Goal: Task Accomplishment & Management: Complete application form

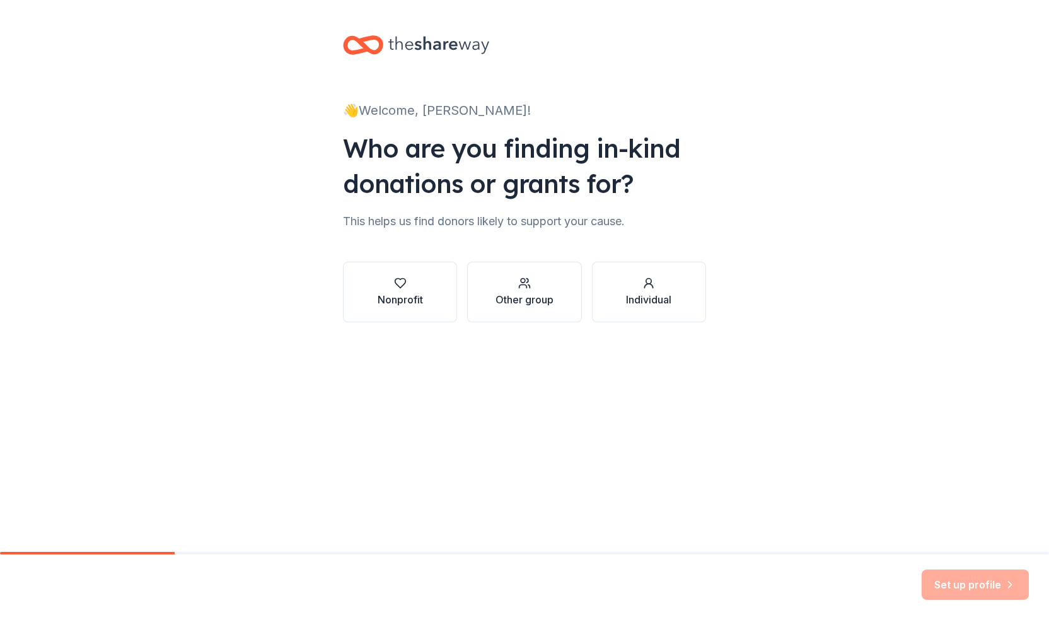
click at [546, 422] on div "👋 Welcome, Emma! Who are you finding in-kind donations or grants for? This help…" at bounding box center [524, 276] width 1049 height 552
click at [439, 315] on button "Nonprofit" at bounding box center [400, 292] width 114 height 61
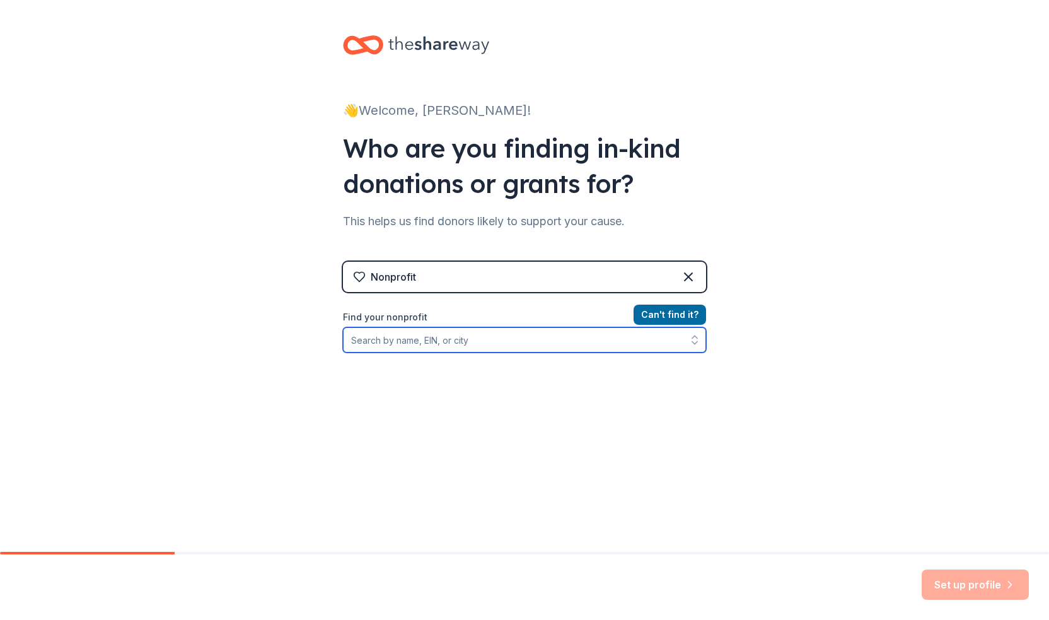
click at [470, 341] on input "Find your nonprofit" at bounding box center [524, 339] width 363 height 25
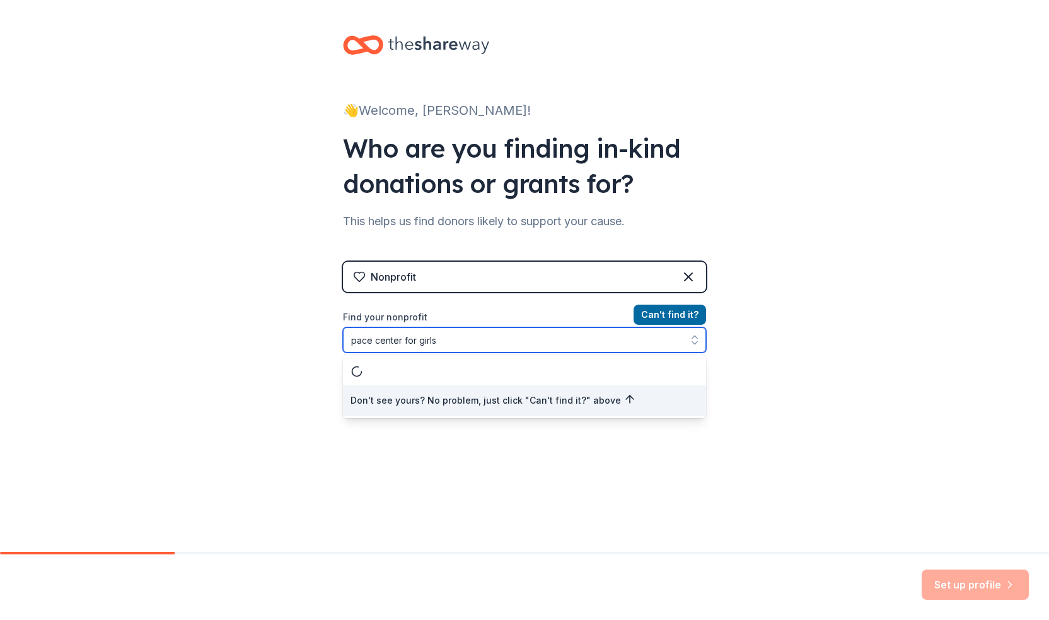
type input "pace center for girls"
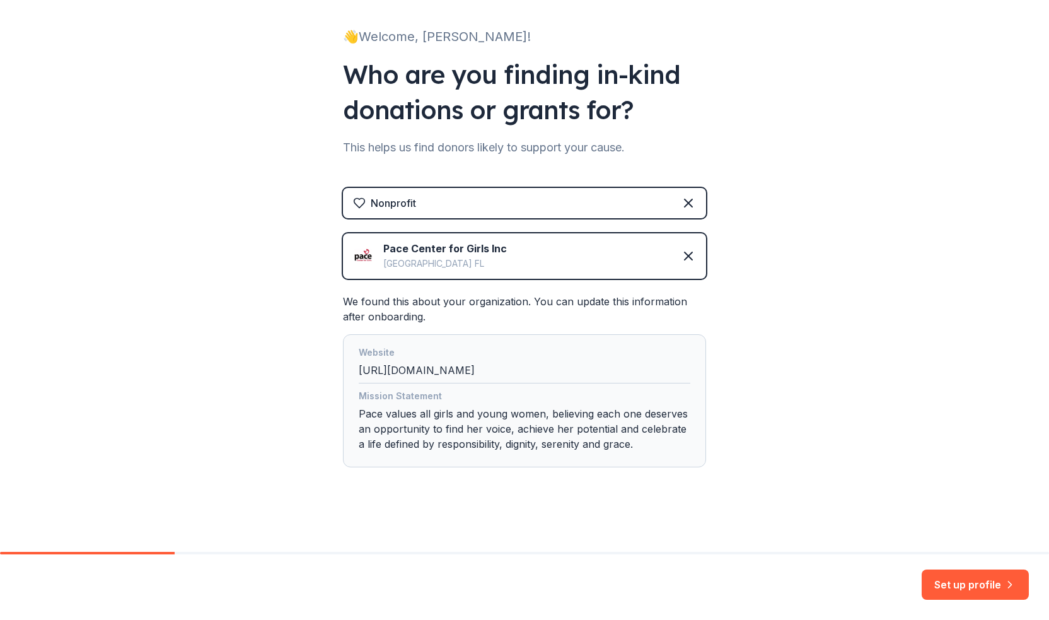
scroll to position [74, 0]
click at [980, 579] on button "Set up profile" at bounding box center [975, 584] width 107 height 30
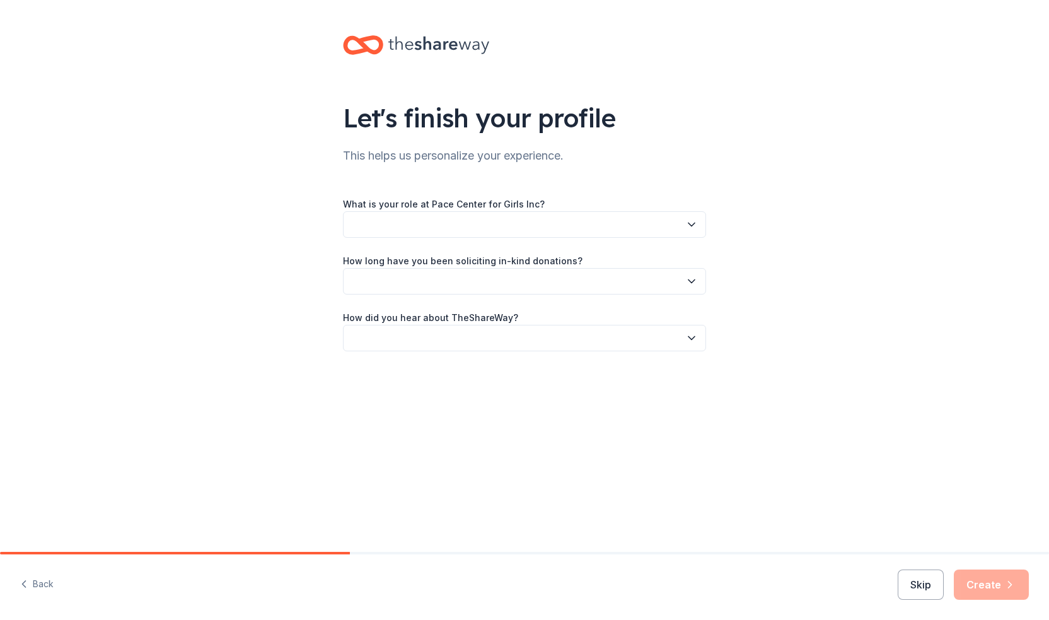
click at [514, 228] on button "button" at bounding box center [524, 224] width 363 height 26
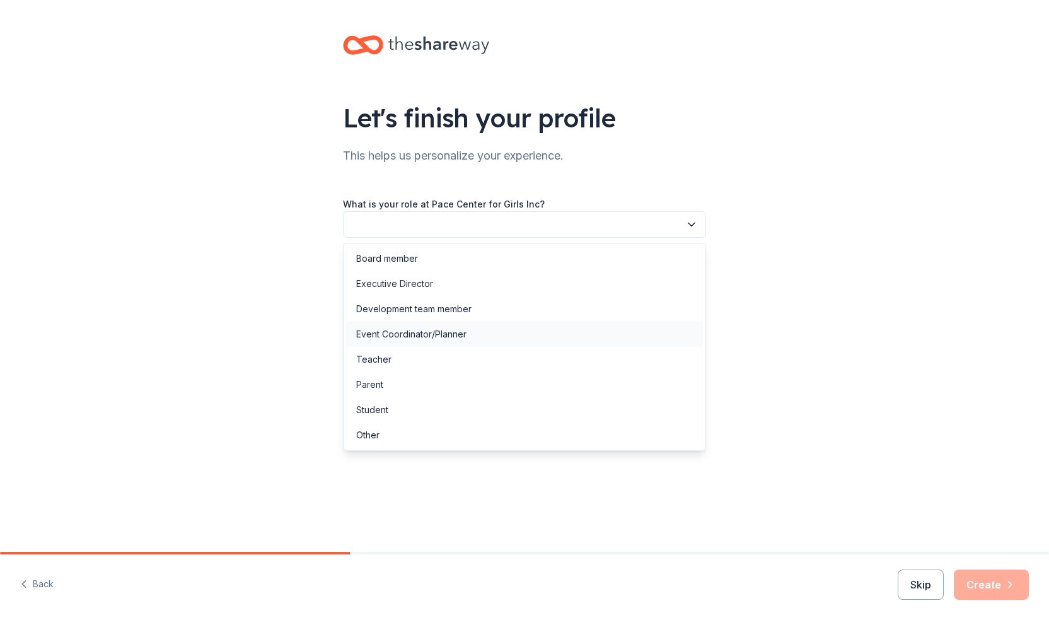
click at [478, 337] on div "Event Coordinator/Planner" at bounding box center [524, 333] width 357 height 25
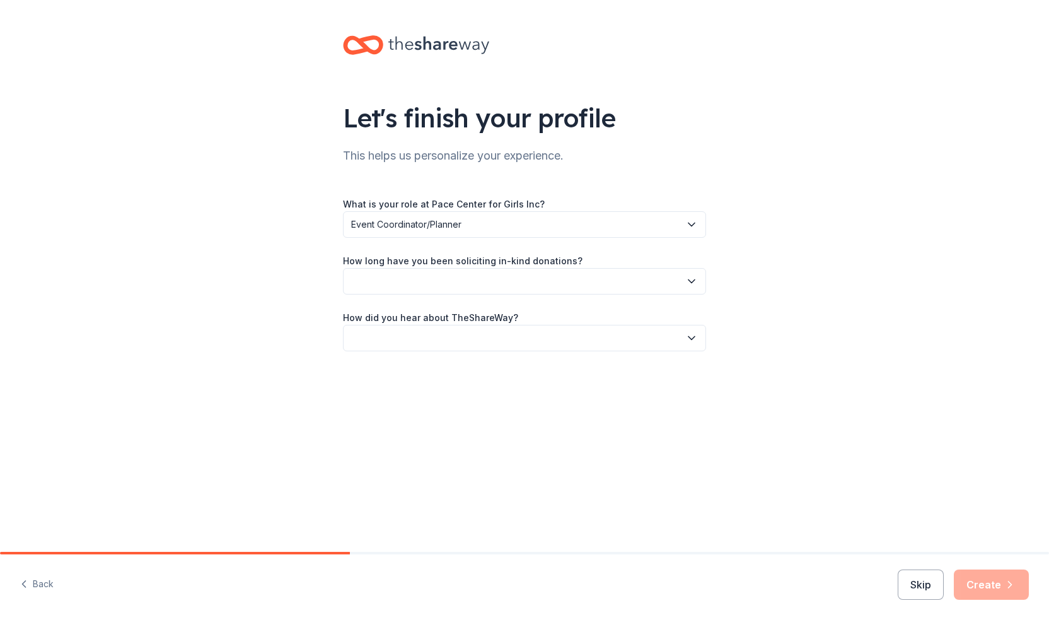
click at [494, 275] on button "button" at bounding box center [524, 281] width 363 height 26
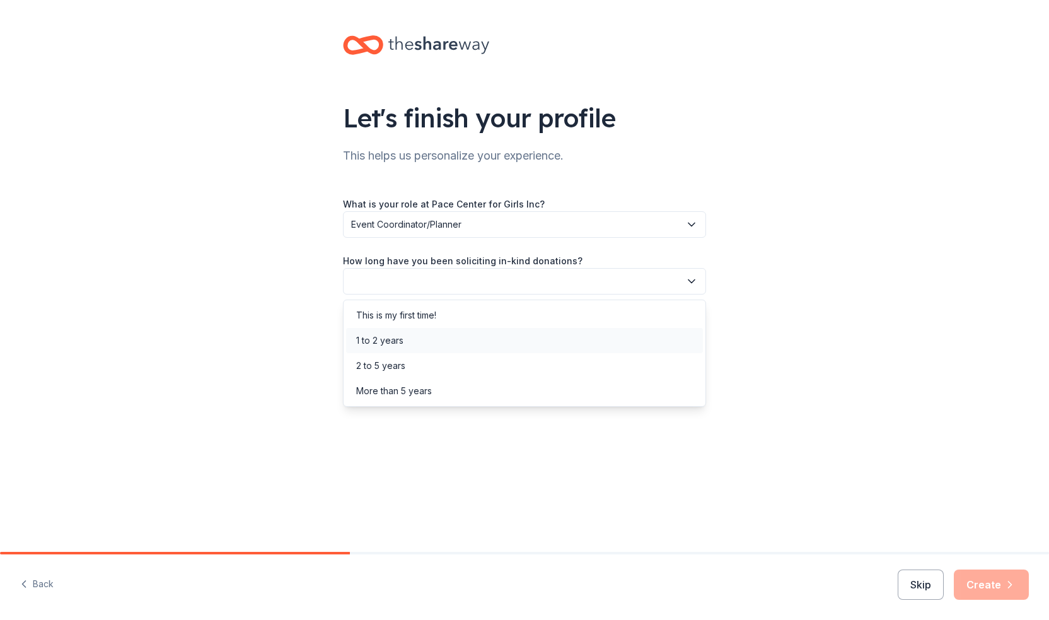
click at [475, 340] on div "1 to 2 years" at bounding box center [524, 340] width 357 height 25
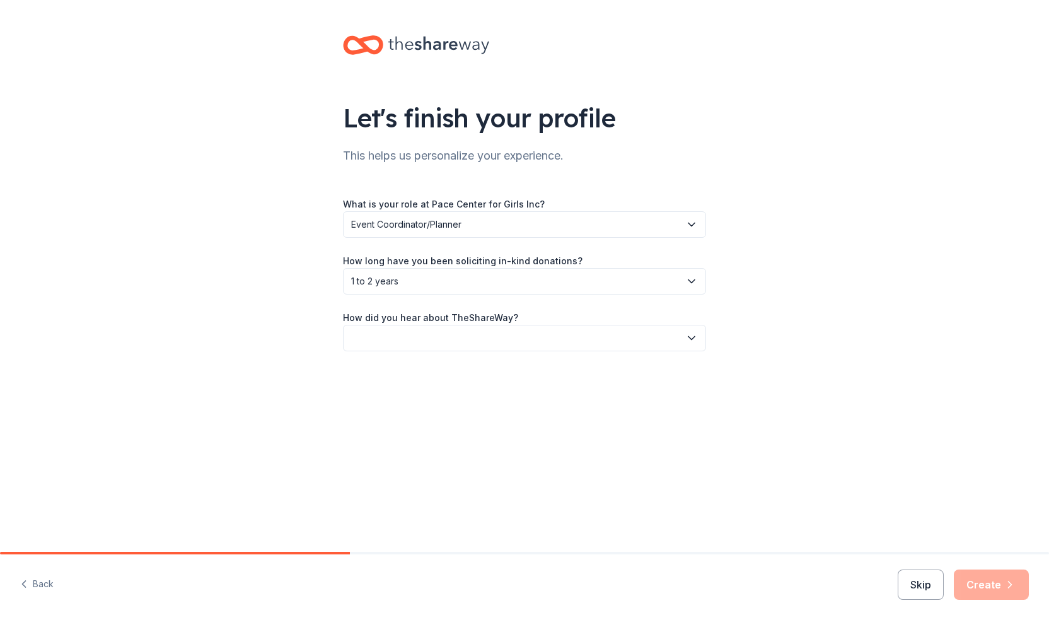
click at [475, 340] on button "button" at bounding box center [524, 338] width 363 height 26
click at [463, 392] on div "Online search" at bounding box center [524, 396] width 357 height 25
click at [1015, 584] on icon "button" at bounding box center [1009, 584] width 13 height 13
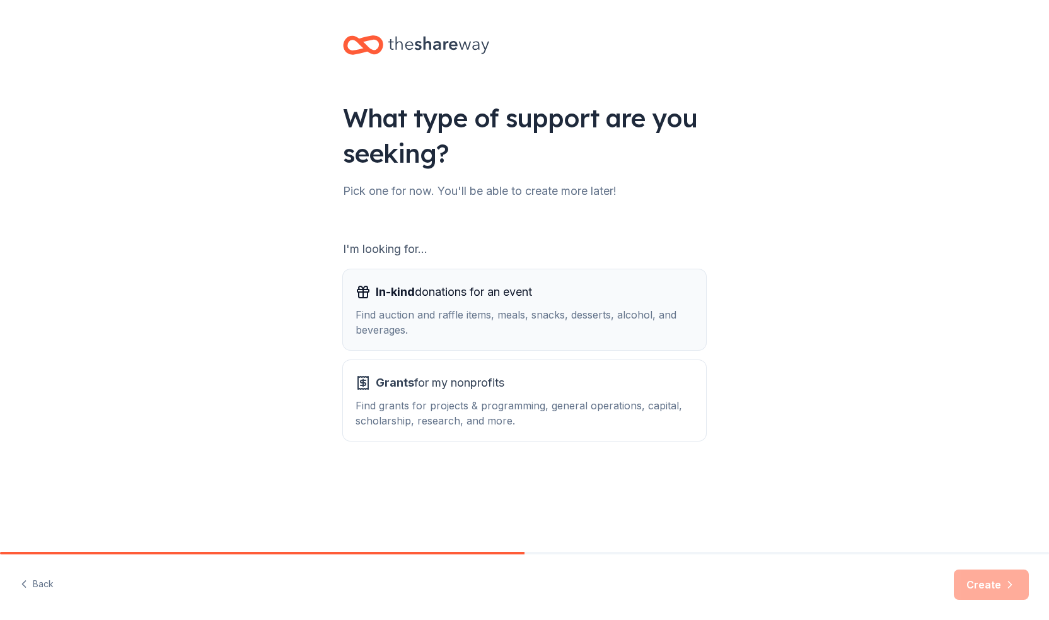
click at [633, 308] on div "Find auction and raffle items, meals, snacks, desserts, alcohol, and beverages." at bounding box center [525, 322] width 338 height 30
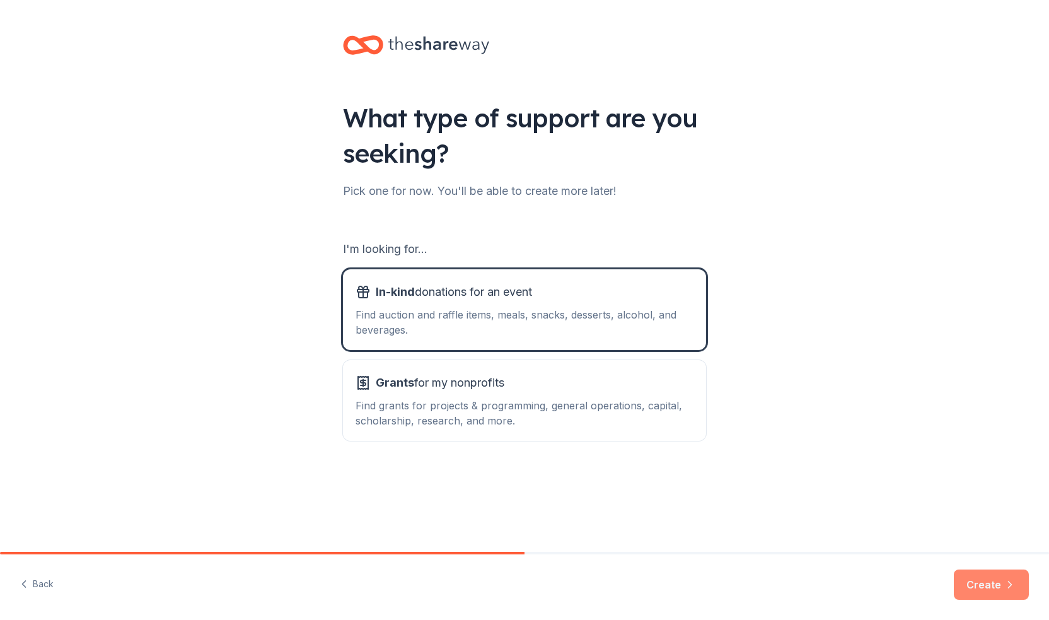
click at [968, 586] on button "Create" at bounding box center [991, 584] width 75 height 30
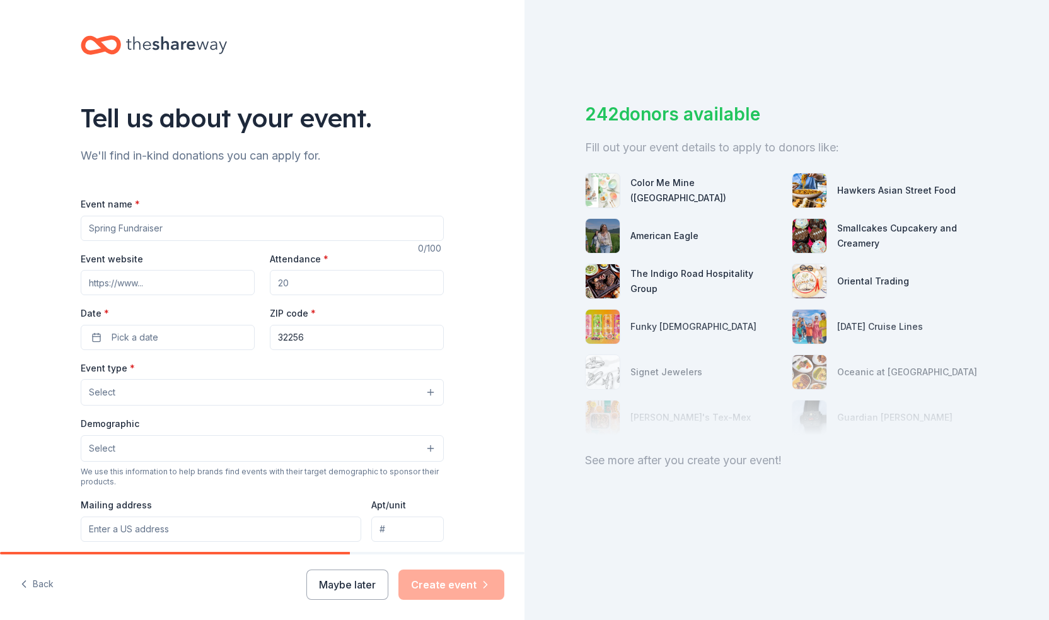
drag, startPoint x: 307, startPoint y: 340, endPoint x: 271, endPoint y: 328, distance: 37.7
click at [271, 328] on input "32256" at bounding box center [357, 337] width 174 height 25
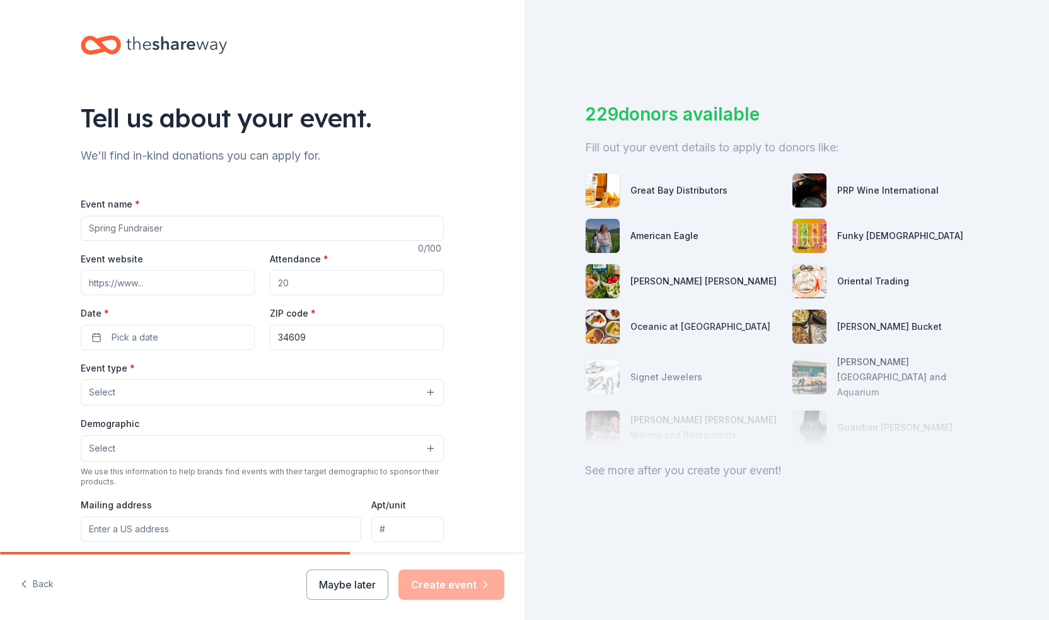
type input "34609"
click at [154, 229] on input "Event name *" at bounding box center [262, 228] width 363 height 25
click at [288, 280] on input "Attendance *" at bounding box center [357, 282] width 174 height 25
click at [173, 345] on button "Pick a date" at bounding box center [168, 337] width 174 height 25
click at [228, 369] on button "Go to next month" at bounding box center [232, 370] width 18 height 18
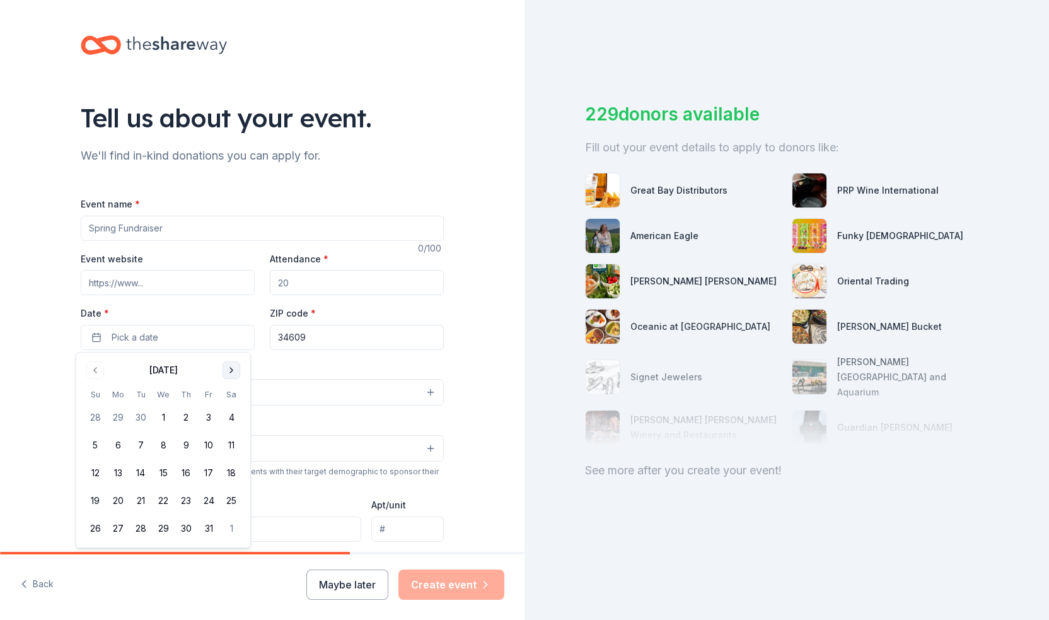
click at [228, 369] on button "Go to next month" at bounding box center [232, 370] width 18 height 18
click at [206, 473] on button "14" at bounding box center [208, 472] width 23 height 23
click at [39, 362] on div "Tell us about your event. We'll find in-kind donations you can apply for. Event…" at bounding box center [262, 419] width 524 height 839
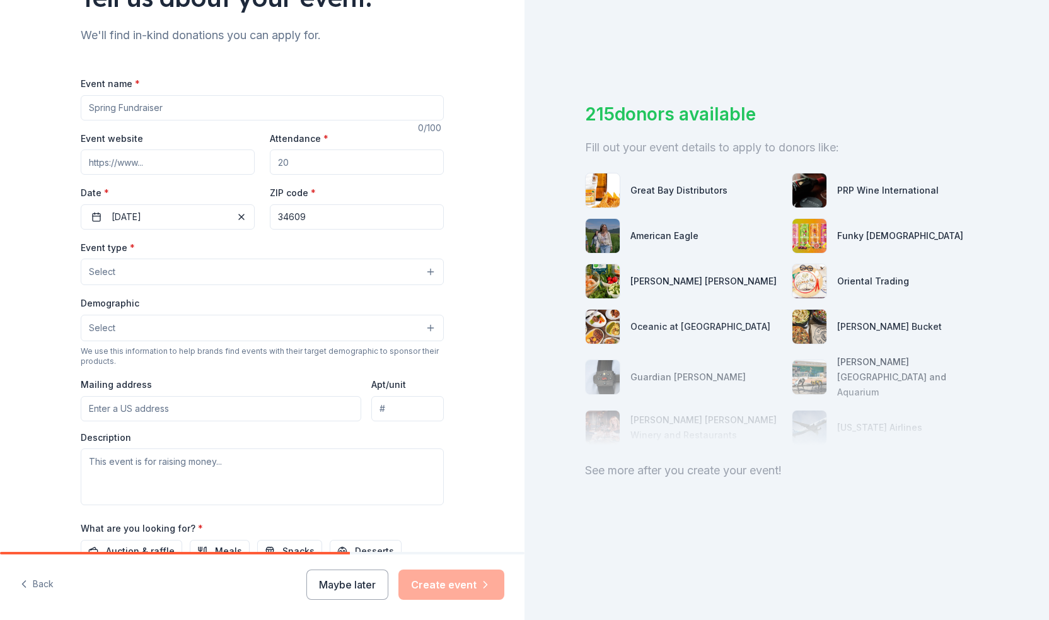
scroll to position [126, 0]
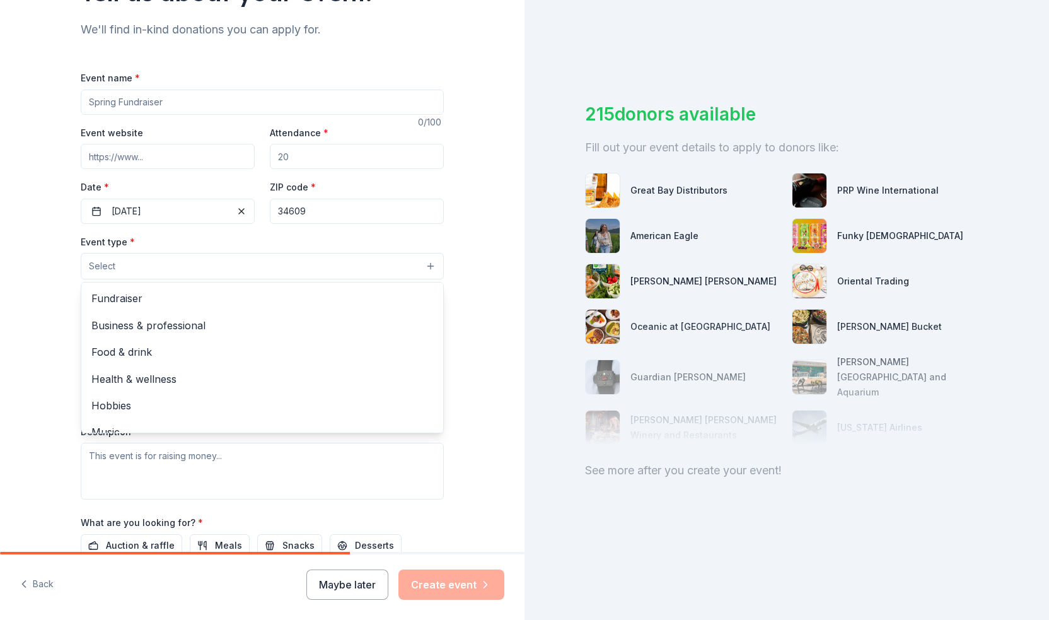
click at [135, 265] on button "Select" at bounding box center [262, 266] width 363 height 26
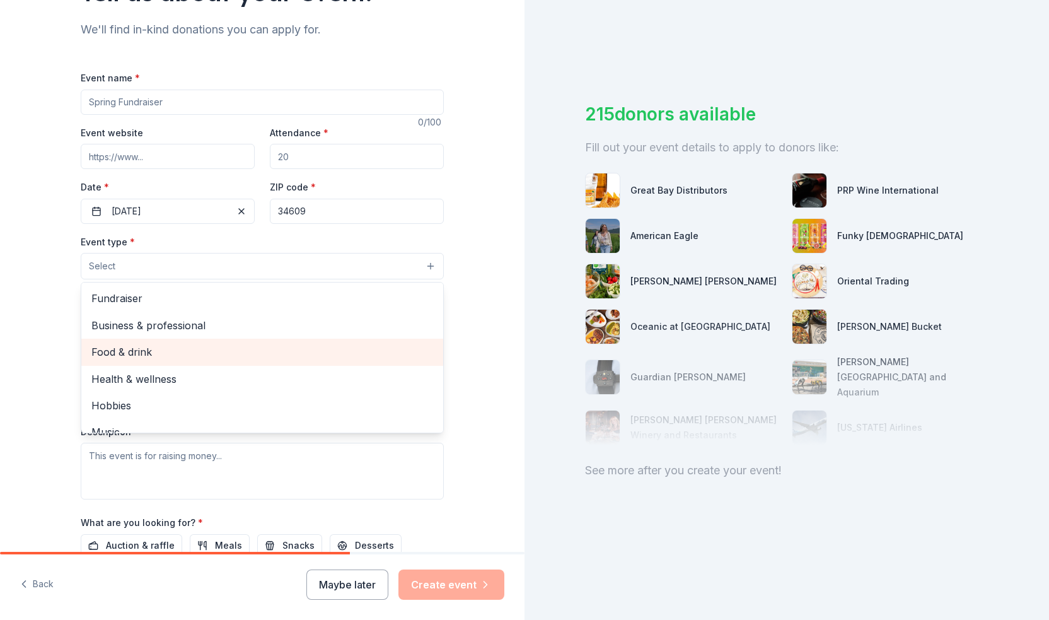
click at [170, 351] on span "Food & drink" at bounding box center [262, 352] width 342 height 16
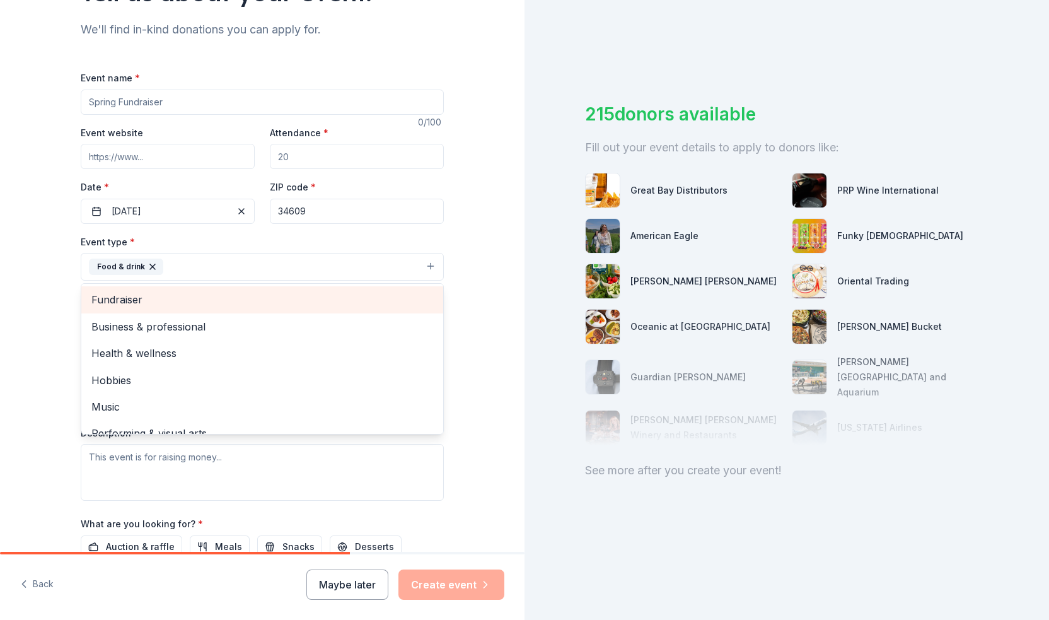
click at [152, 291] on span "Fundraiser" at bounding box center [262, 299] width 342 height 16
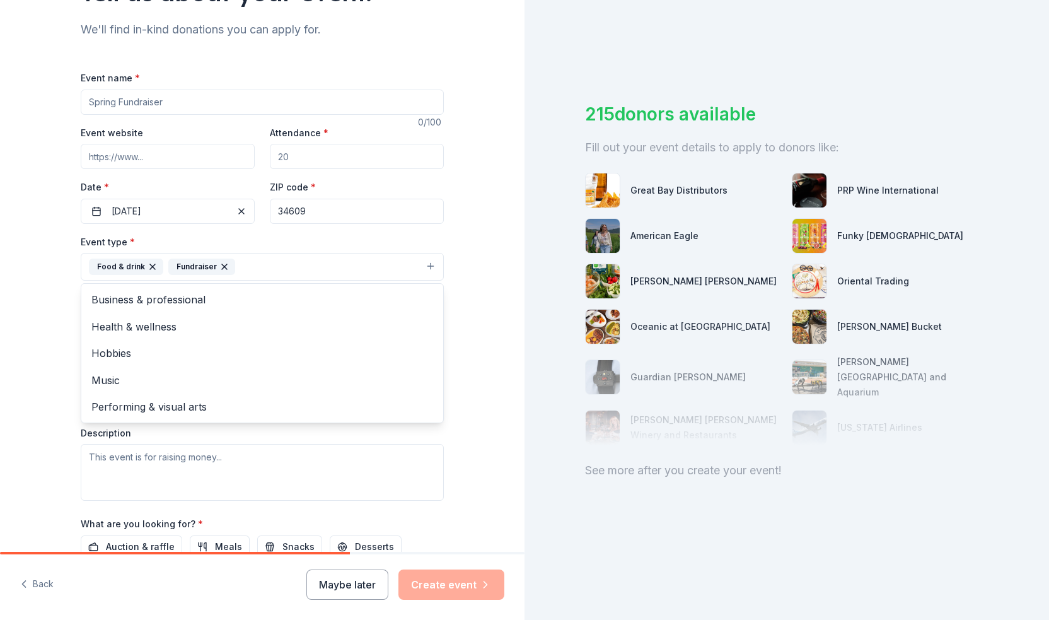
click at [54, 259] on div "Tell us about your event. We'll find in-kind donations you can apply for. Event…" at bounding box center [262, 294] width 524 height 840
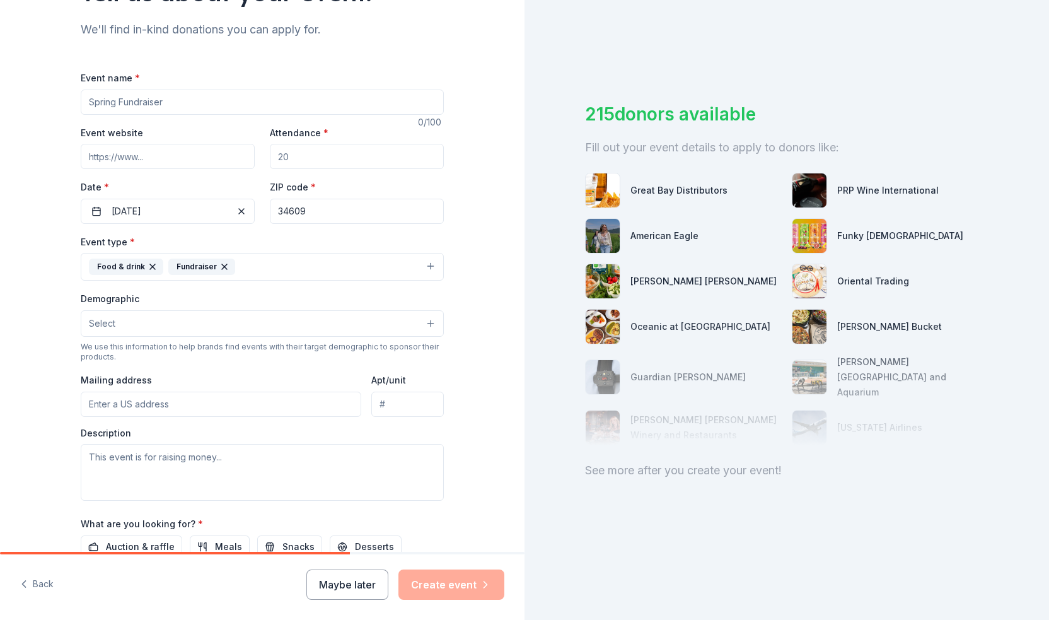
click at [153, 91] on input "Event name *" at bounding box center [262, 102] width 363 height 25
type input "November Night Out"
click at [195, 323] on button "Select" at bounding box center [262, 323] width 363 height 26
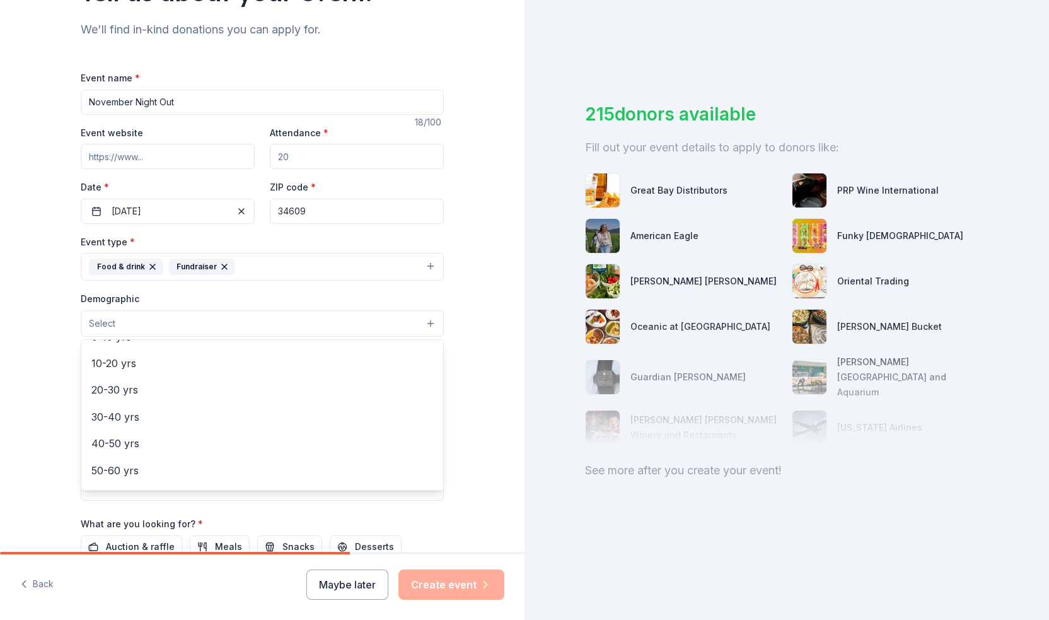
click at [45, 363] on div "Tell us about your event. We'll find in-kind donations you can apply for. Event…" at bounding box center [262, 294] width 524 height 840
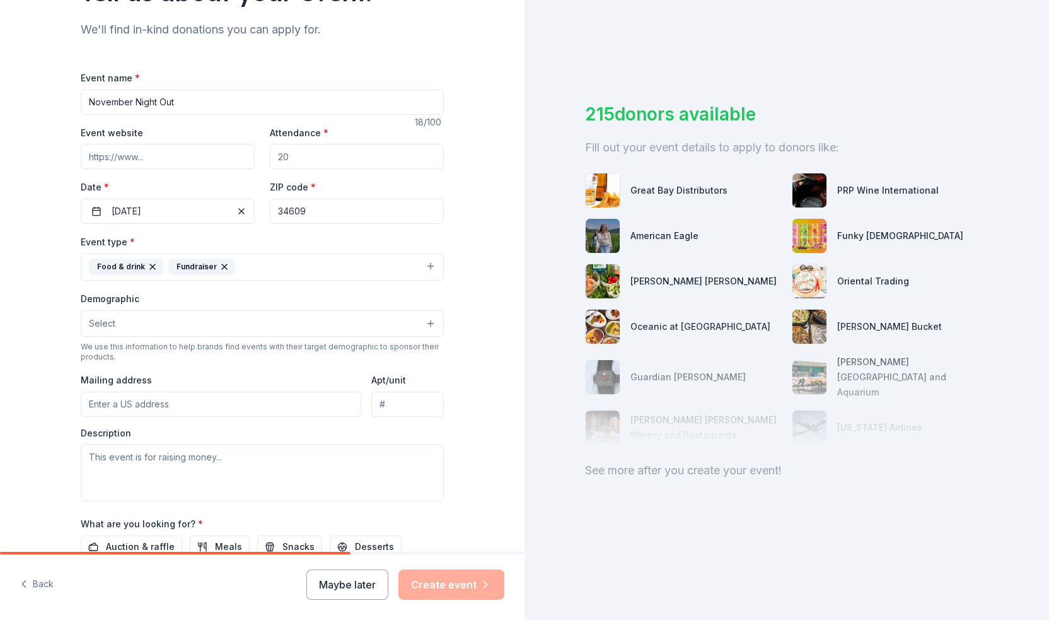
click at [129, 401] on input "Mailing address" at bounding box center [221, 403] width 280 height 25
type input "3139 Dumont Avenue, Spring Hill, FL, 34609"
click at [188, 471] on textarea at bounding box center [262, 472] width 363 height 57
type textarea "T"
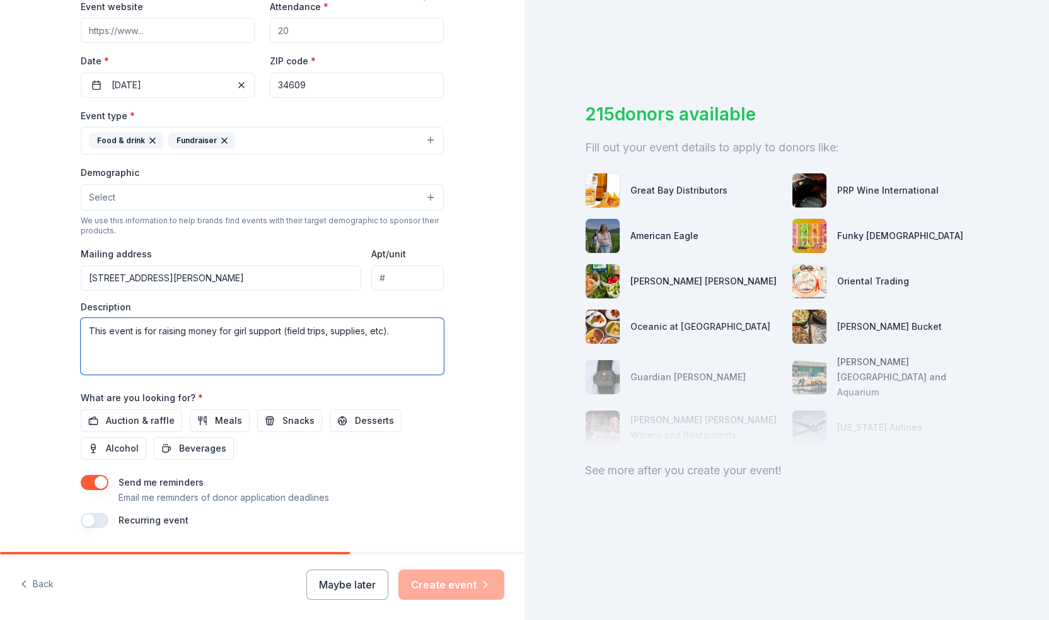
scroll to position [285, 0]
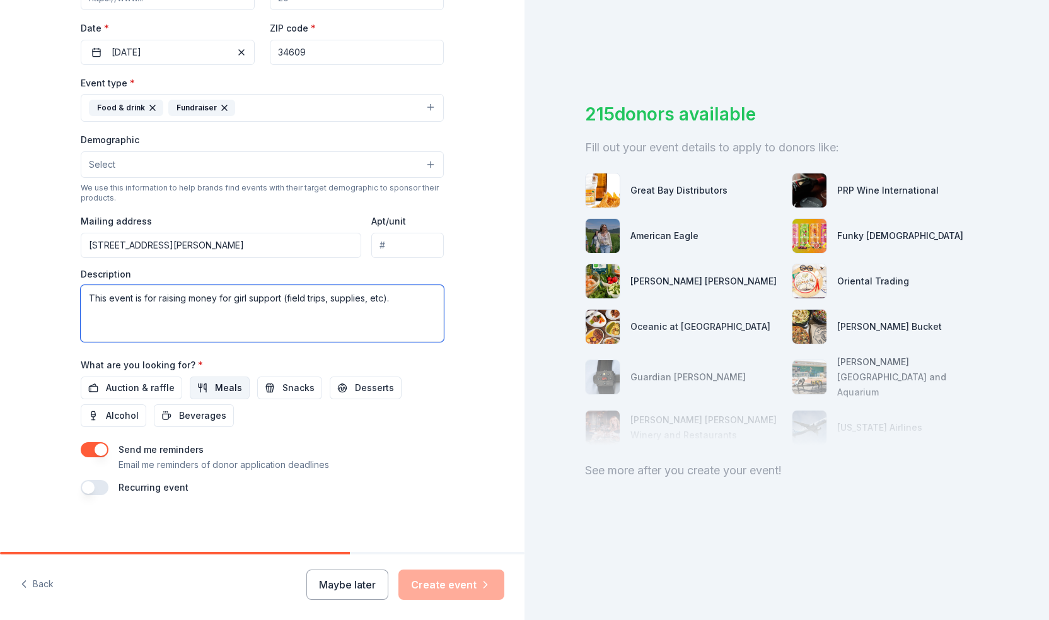
type textarea "This event is for raising money for girl support (field trips, supplies, etc)."
click at [208, 392] on button "Meals" at bounding box center [220, 387] width 60 height 23
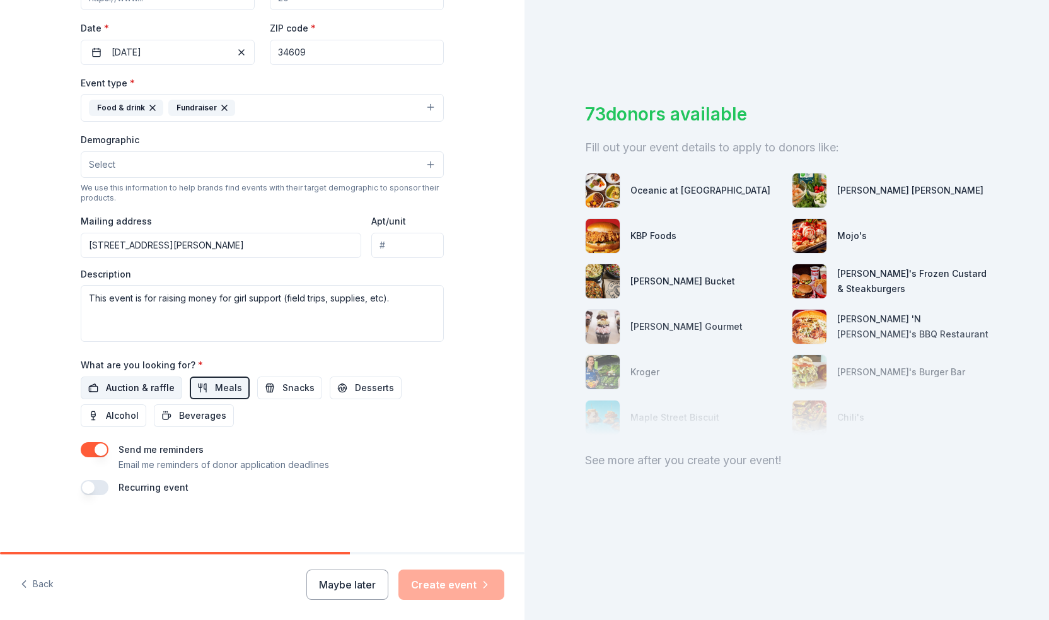
click at [156, 386] on span "Auction & raffle" at bounding box center [140, 387] width 69 height 15
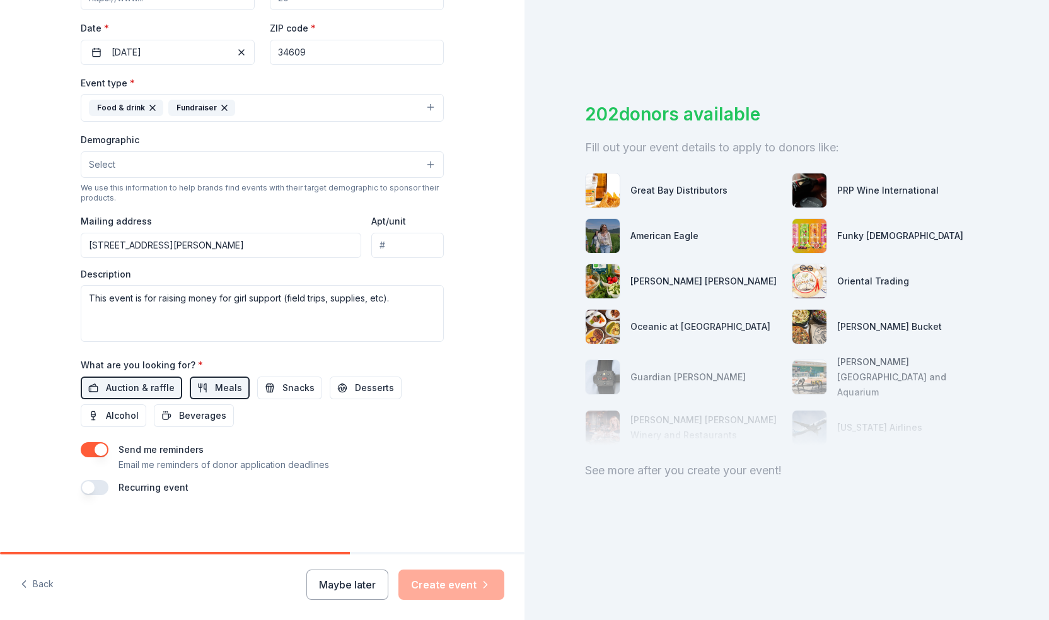
click at [97, 482] on button "button" at bounding box center [95, 487] width 28 height 15
click at [183, 523] on button "November 2026" at bounding box center [151, 524] width 65 height 25
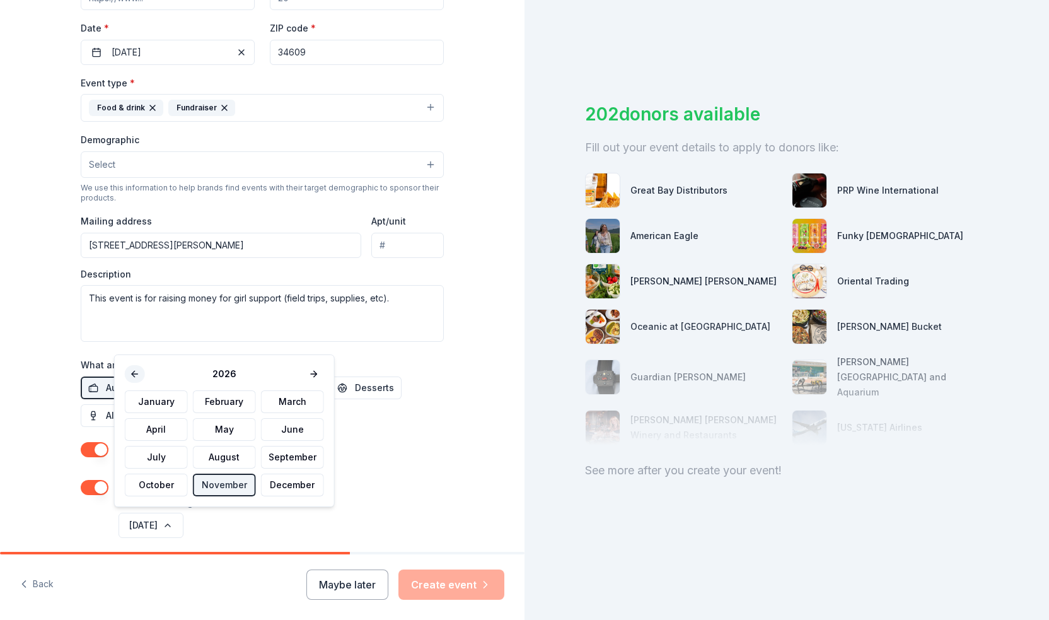
click at [137, 378] on button at bounding box center [135, 374] width 20 height 18
click at [289, 485] on button "December" at bounding box center [292, 484] width 63 height 23
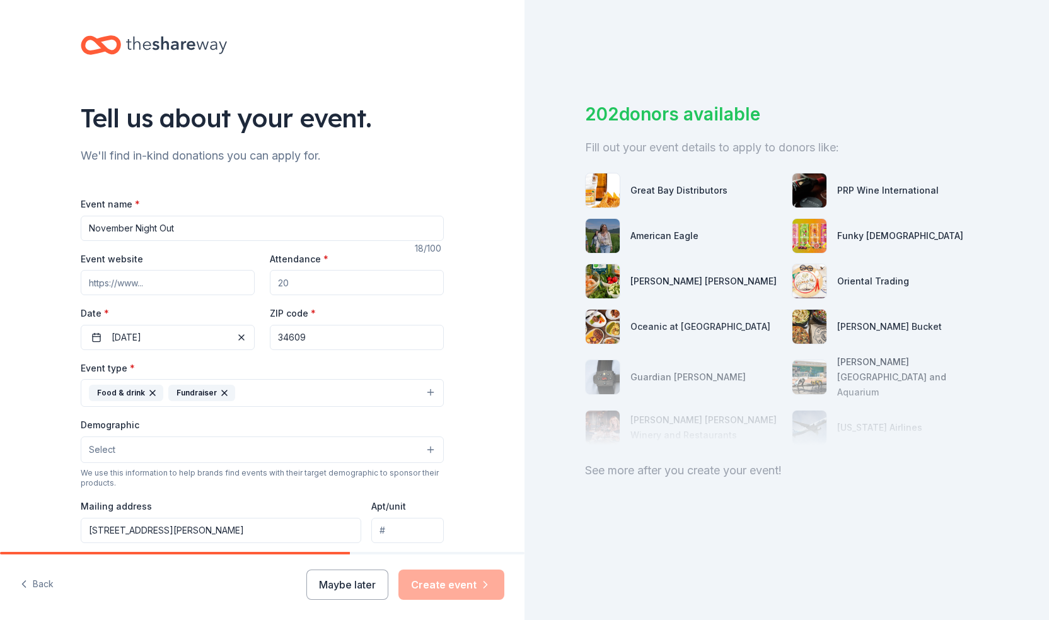
scroll to position [0, 0]
drag, startPoint x: 130, startPoint y: 228, endPoint x: 0, endPoint y: 236, distance: 130.1
click at [0, 236] on div "Tell us about your event. We'll find in-kind donations you can apply for. Event…" at bounding box center [262, 443] width 524 height 886
click at [96, 224] on input "PAce Hernando Night Out" at bounding box center [262, 228] width 363 height 25
type input "Pace Hernando Night Out"
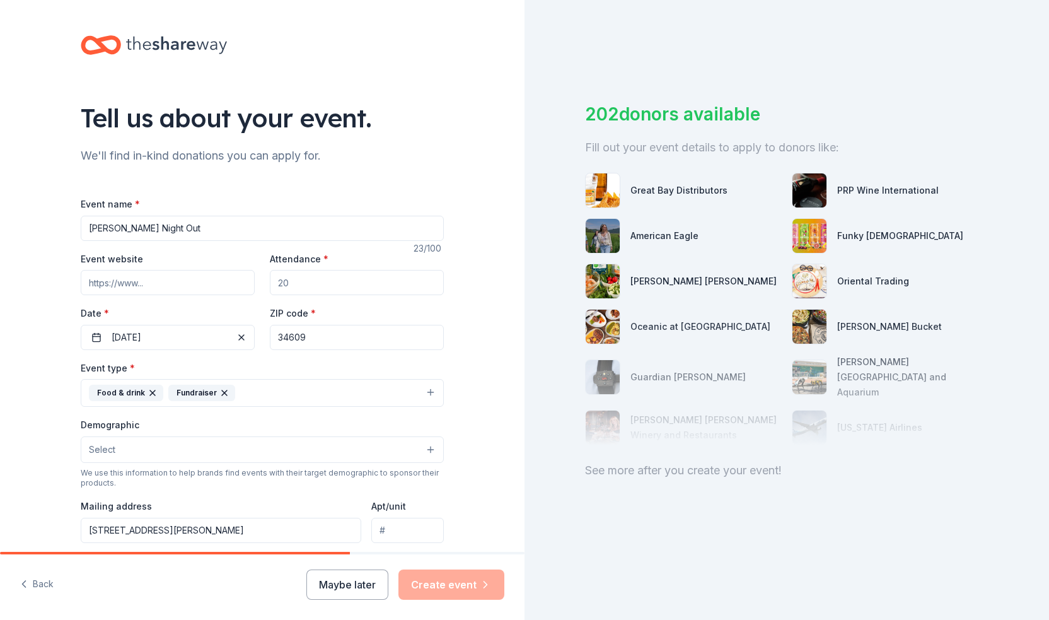
click at [285, 287] on input "Attendance *" at bounding box center [357, 282] width 174 height 25
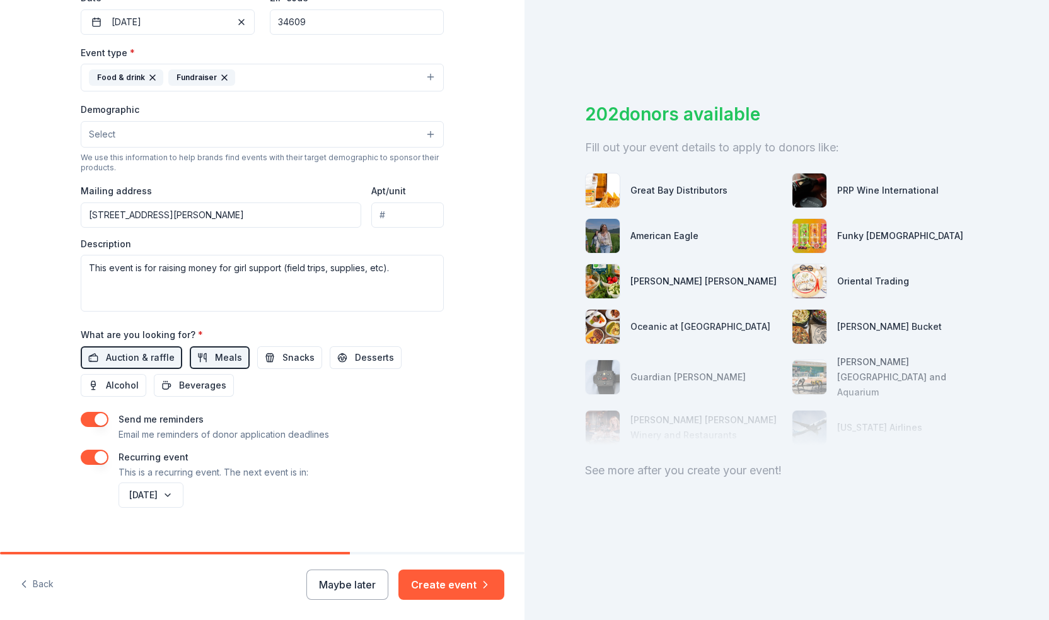
scroll to position [330, 0]
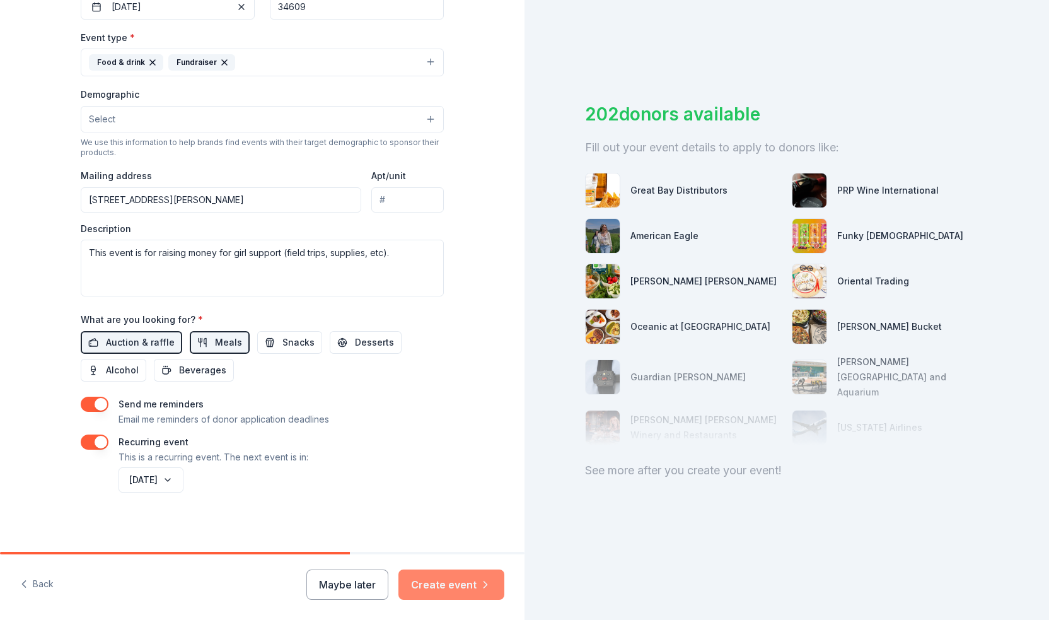
type input "30"
click at [456, 574] on button "Create event" at bounding box center [451, 584] width 106 height 30
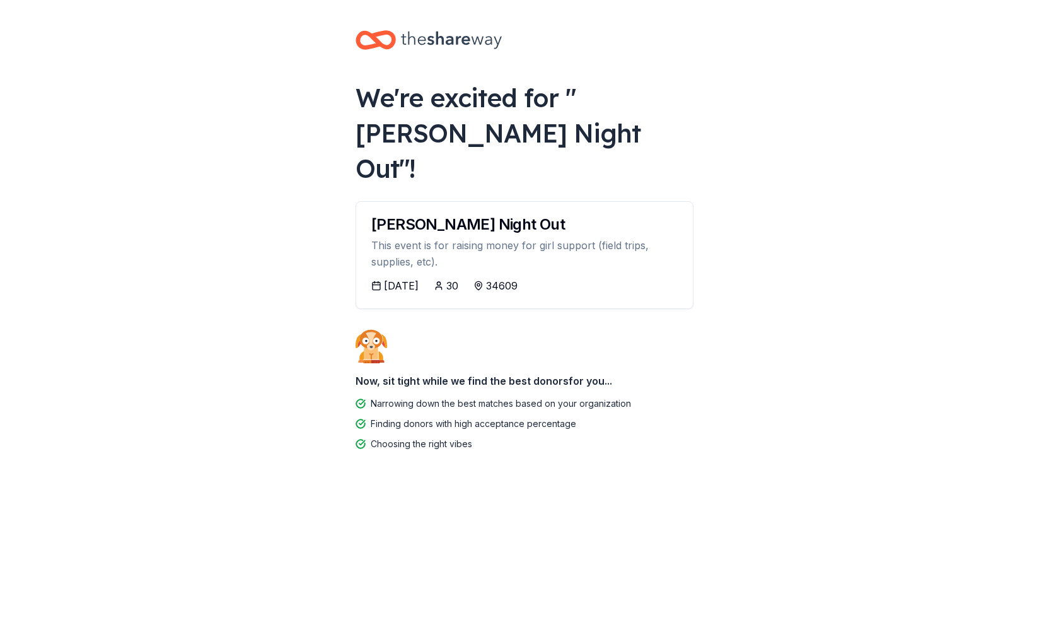
click at [419, 278] on div "11/13/2025" at bounding box center [401, 285] width 35 height 15
click at [407, 278] on div "11/13/2025" at bounding box center [401, 285] width 35 height 15
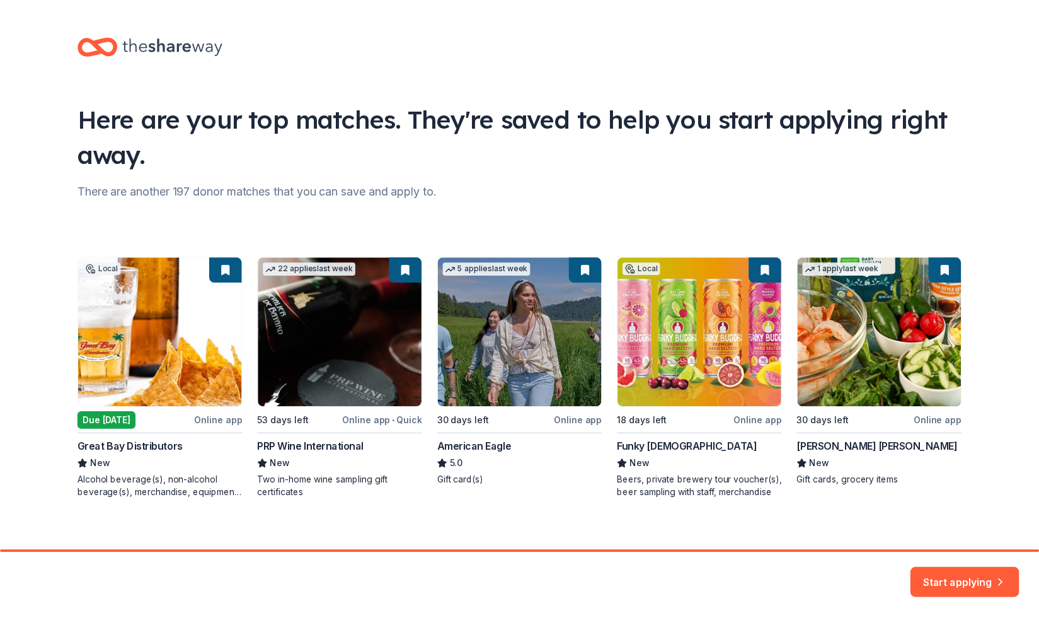
scroll to position [8, 0]
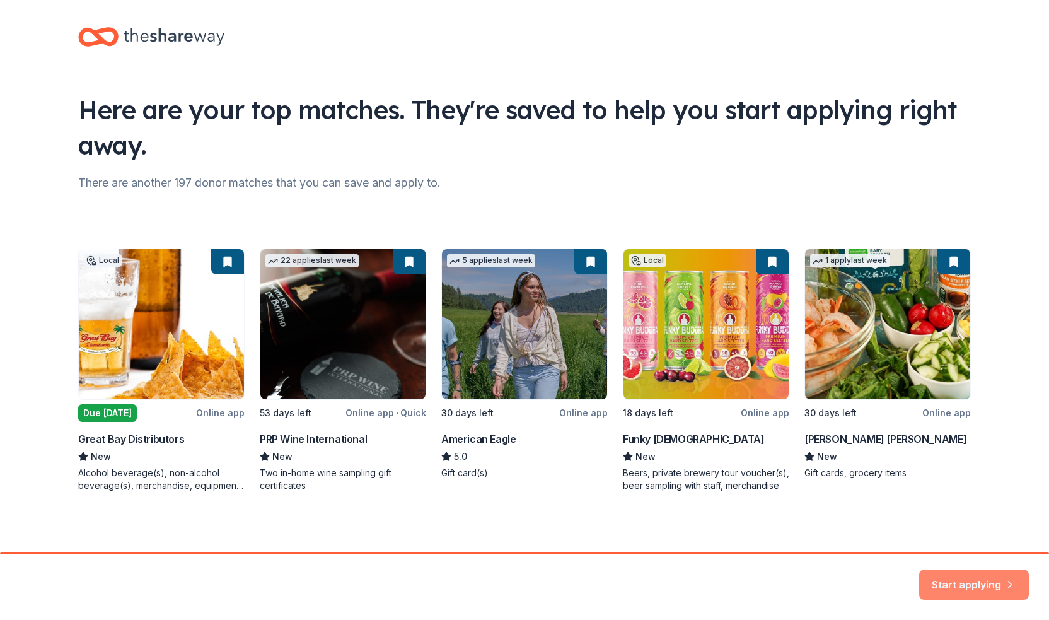
click at [948, 587] on button "Start applying" at bounding box center [974, 577] width 110 height 30
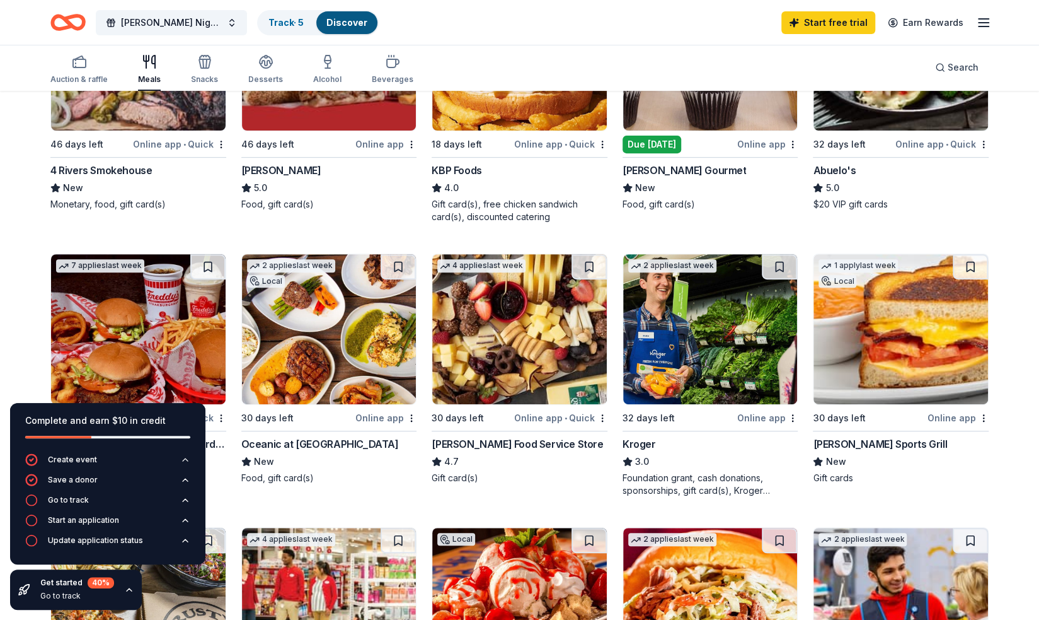
scroll to position [315, 0]
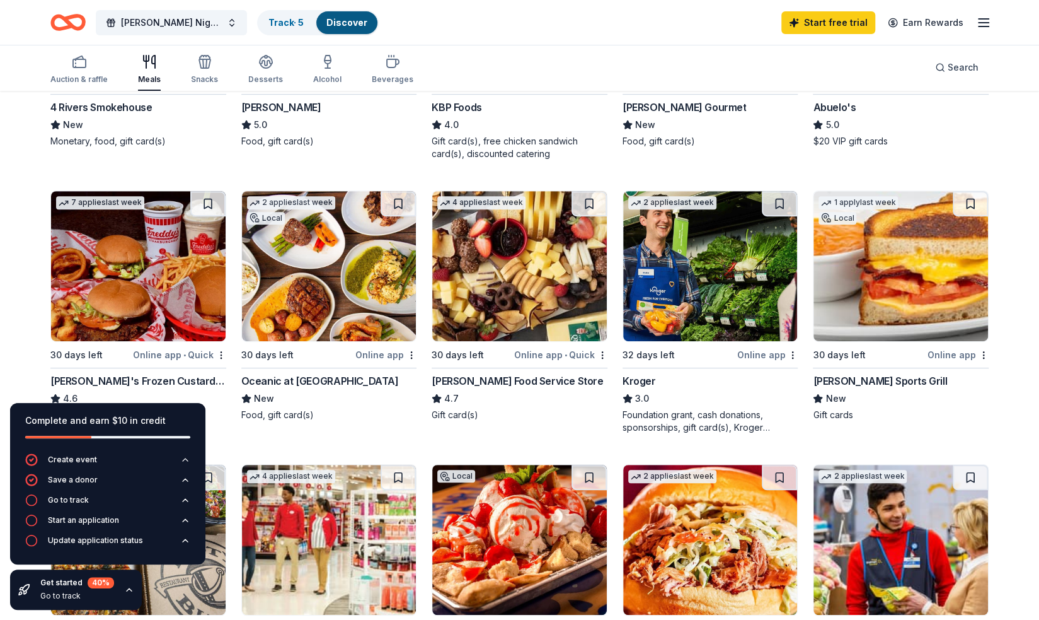
click at [126, 589] on icon "button" at bounding box center [129, 589] width 10 height 10
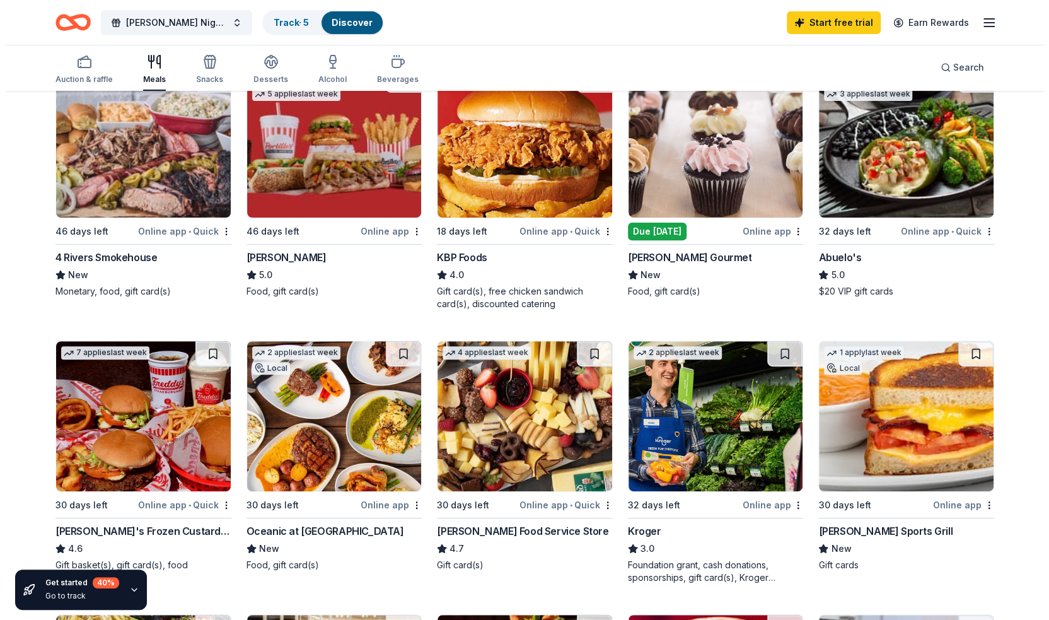
scroll to position [0, 0]
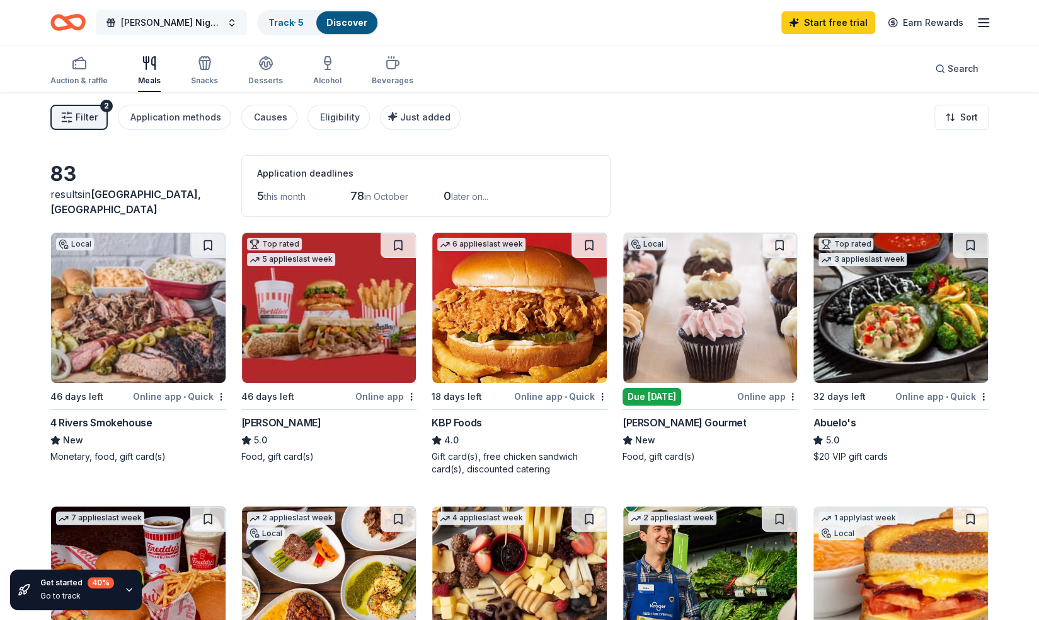
click at [227, 29] on button "Pace Hernando Night Out" at bounding box center [171, 22] width 151 height 25
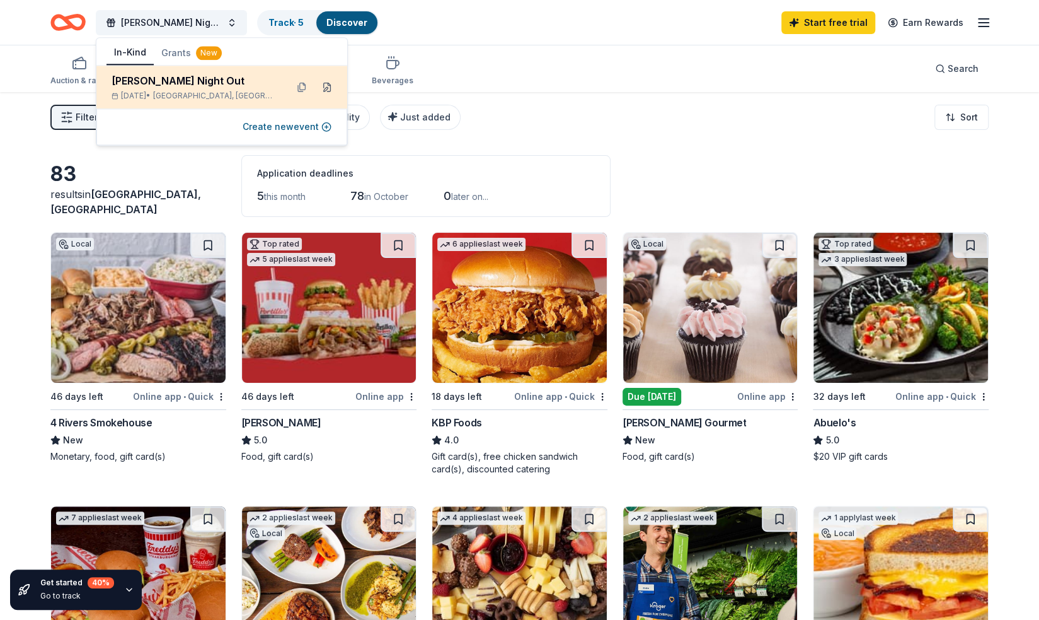
click at [330, 88] on button at bounding box center [327, 87] width 20 height 20
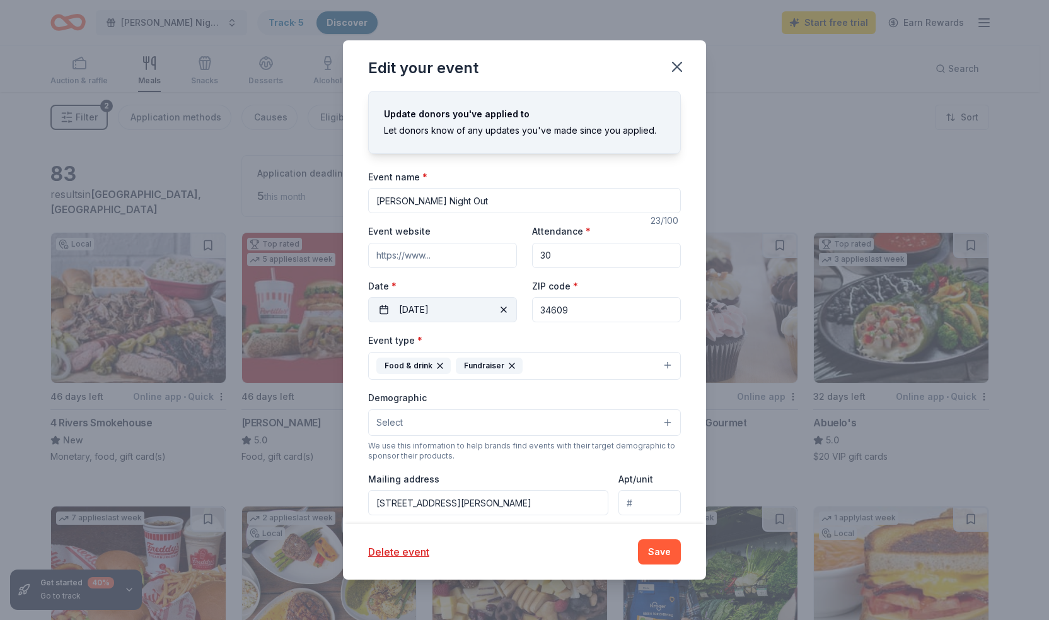
click at [446, 317] on button "11/14/2025" at bounding box center [442, 309] width 149 height 25
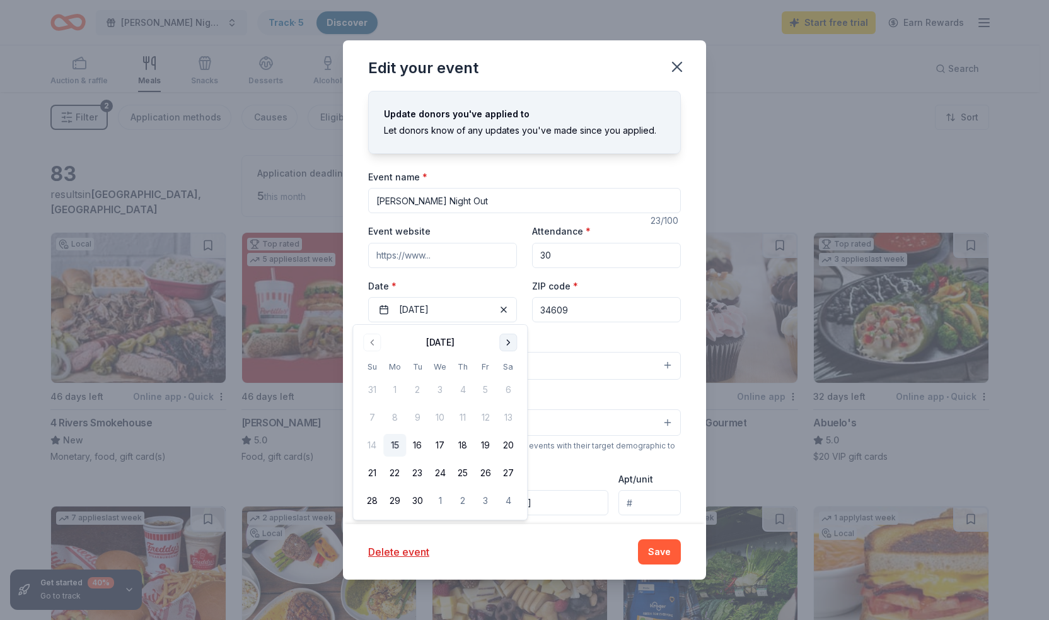
click at [512, 340] on button "Go to next month" at bounding box center [508, 342] width 18 height 18
click at [577, 338] on div "Event type * Food & drink Fundraiser" at bounding box center [524, 355] width 313 height 47
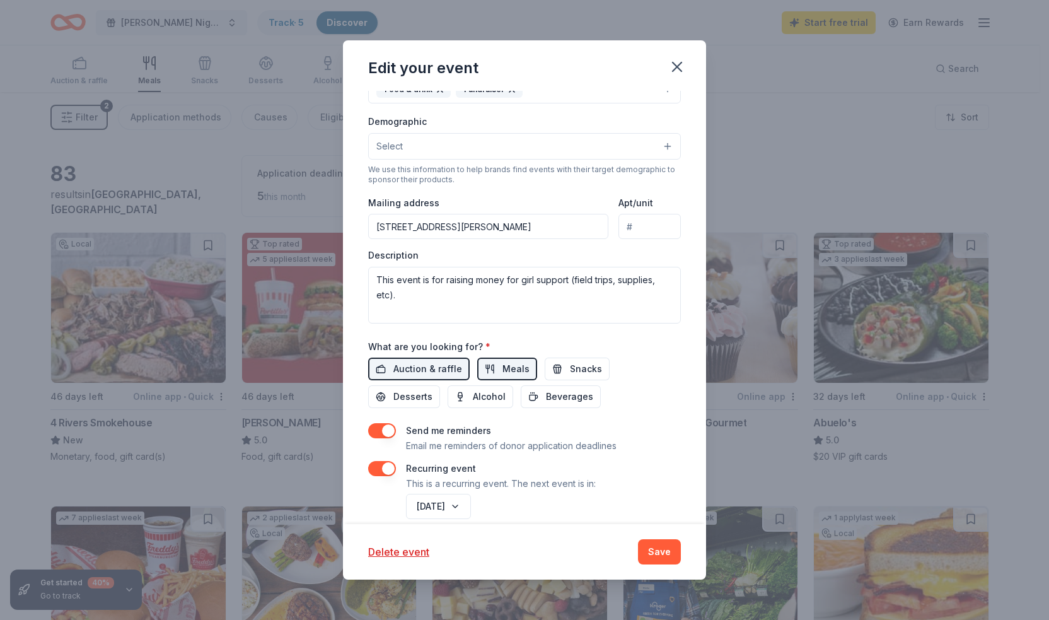
scroll to position [289, 0]
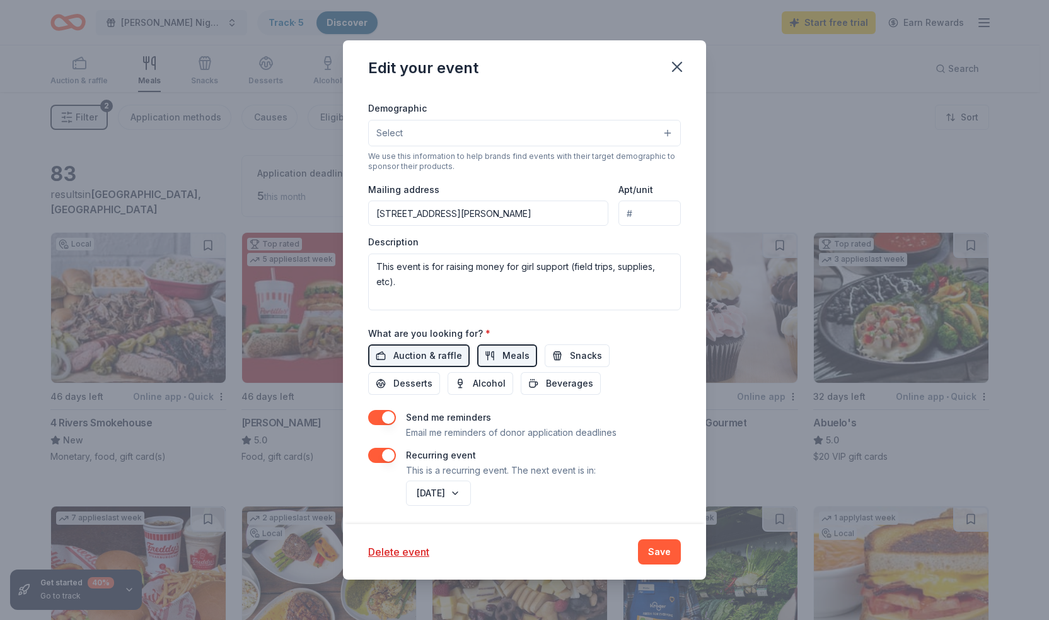
drag, startPoint x: 649, startPoint y: 549, endPoint x: 651, endPoint y: 529, distance: 20.3
click at [650, 549] on button "Save" at bounding box center [659, 551] width 43 height 25
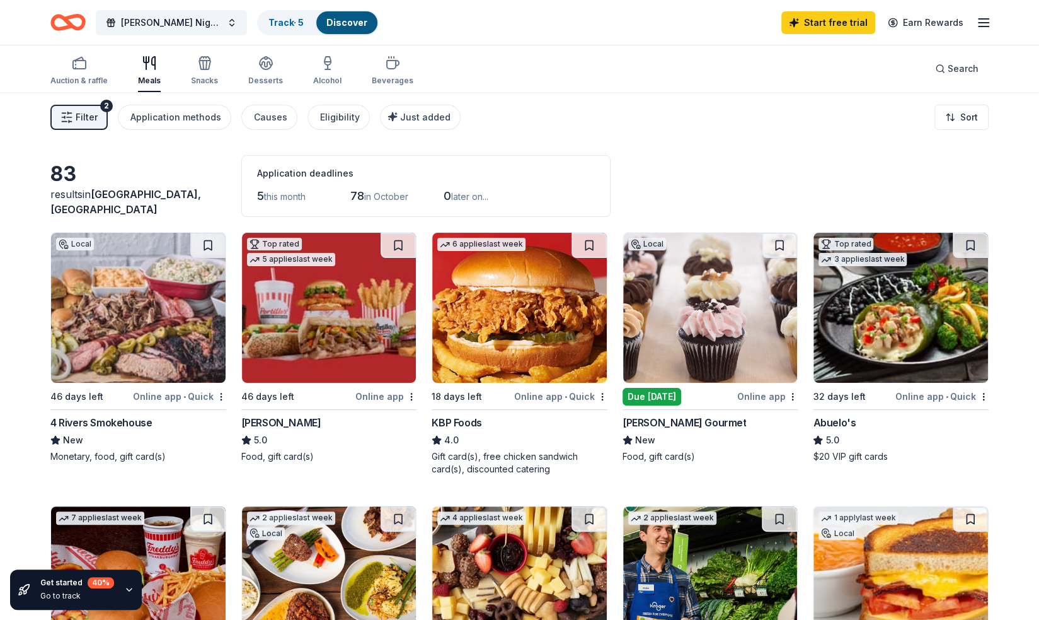
click at [98, 119] on button "Filter 2" at bounding box center [78, 117] width 57 height 25
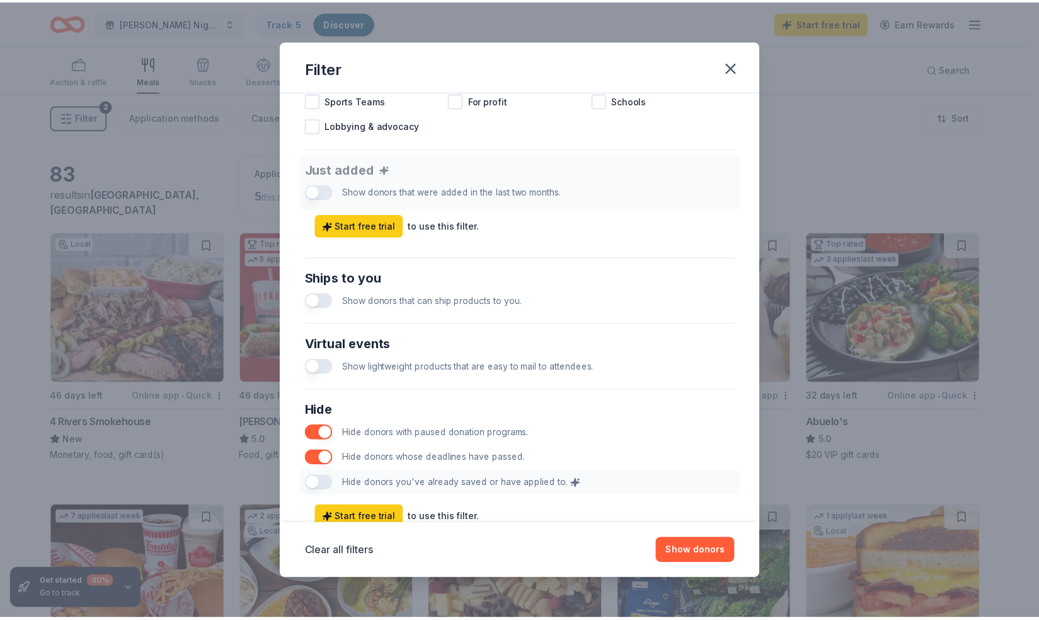
scroll to position [482, 0]
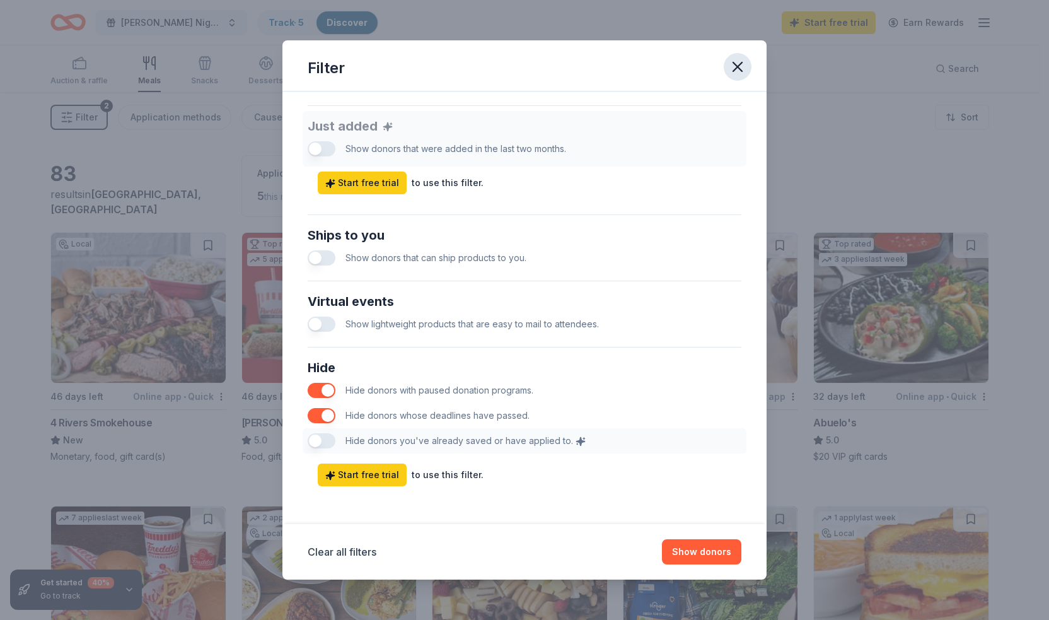
click at [740, 68] on icon "button" at bounding box center [738, 67] width 18 height 18
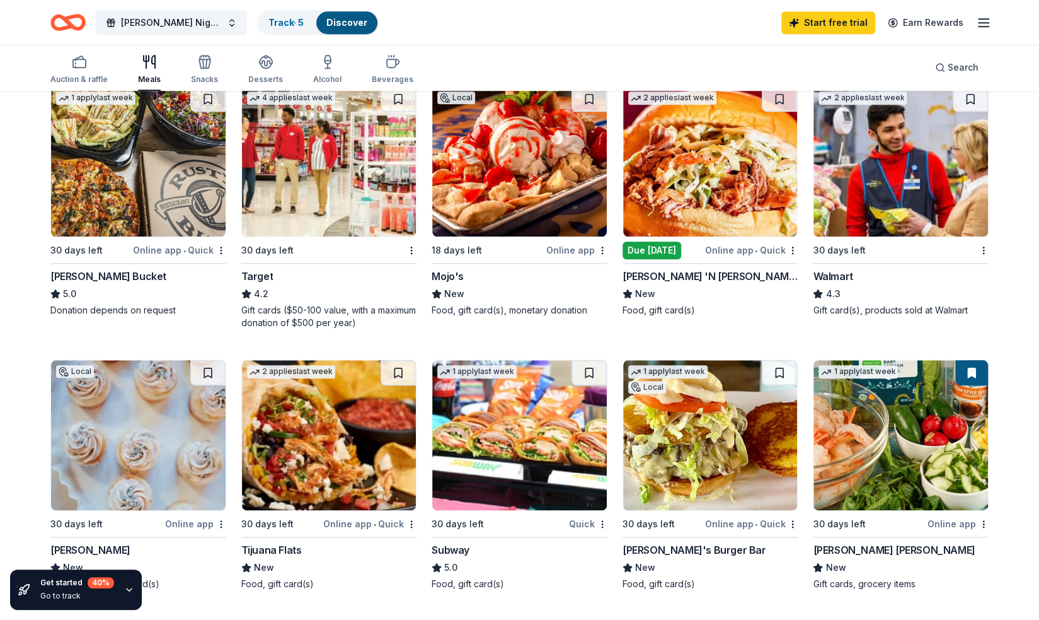
scroll to position [630, 0]
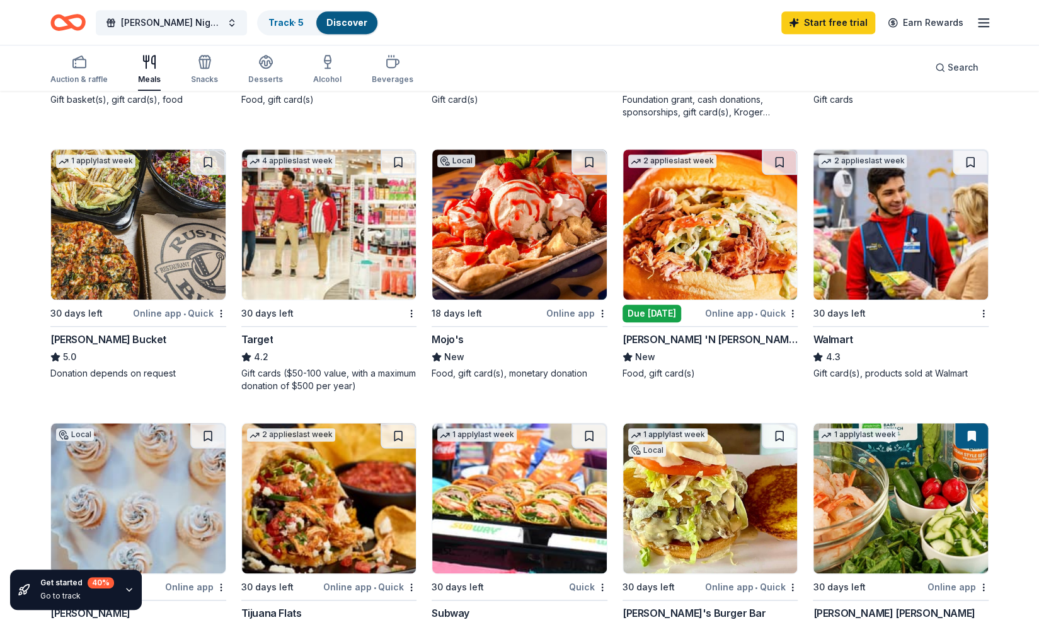
click at [446, 337] on div "Mojo's" at bounding box center [448, 339] width 32 height 15
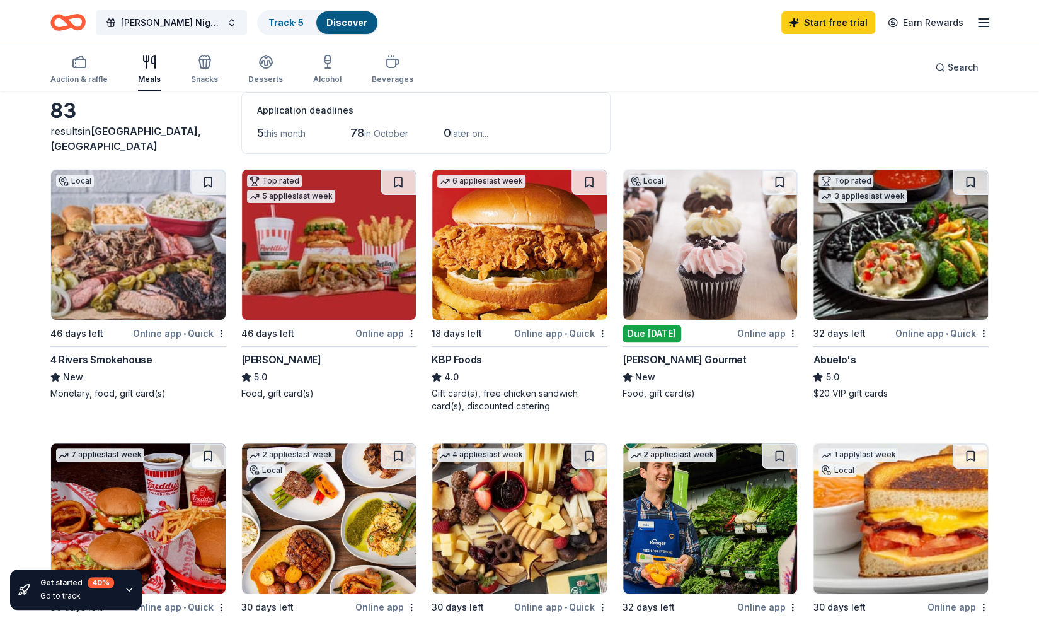
scroll to position [0, 0]
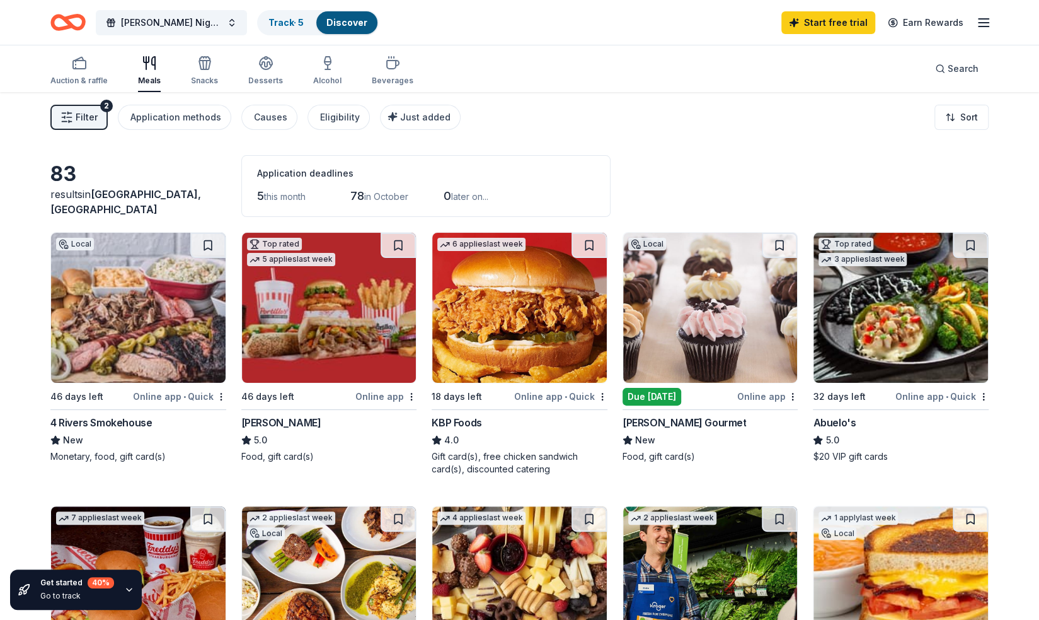
click at [152, 208] on span "[GEOGRAPHIC_DATA], [GEOGRAPHIC_DATA]" at bounding box center [125, 202] width 151 height 28
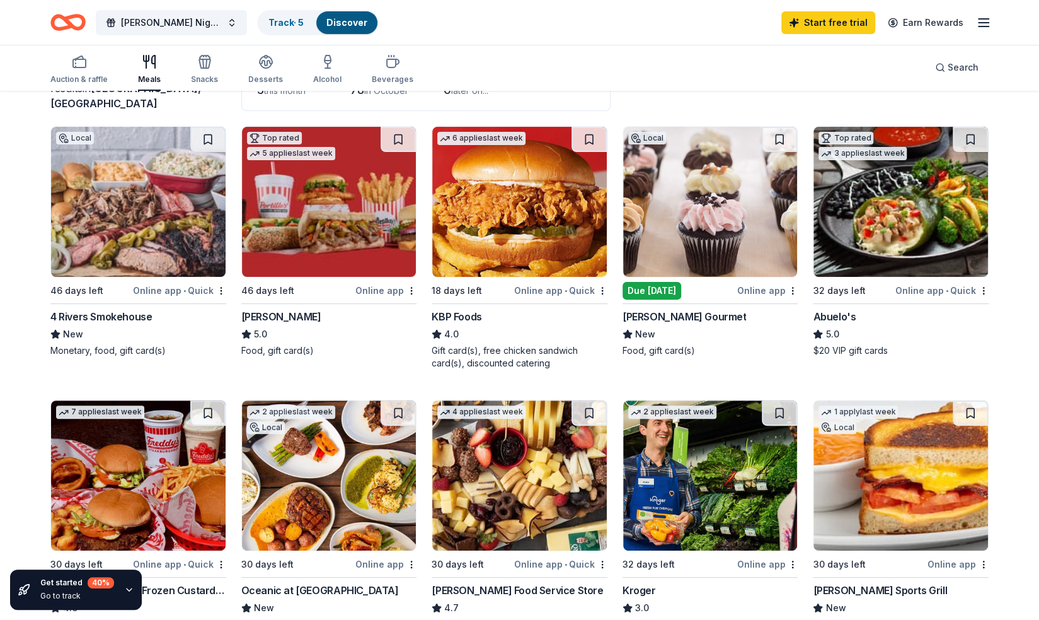
scroll to position [126, 0]
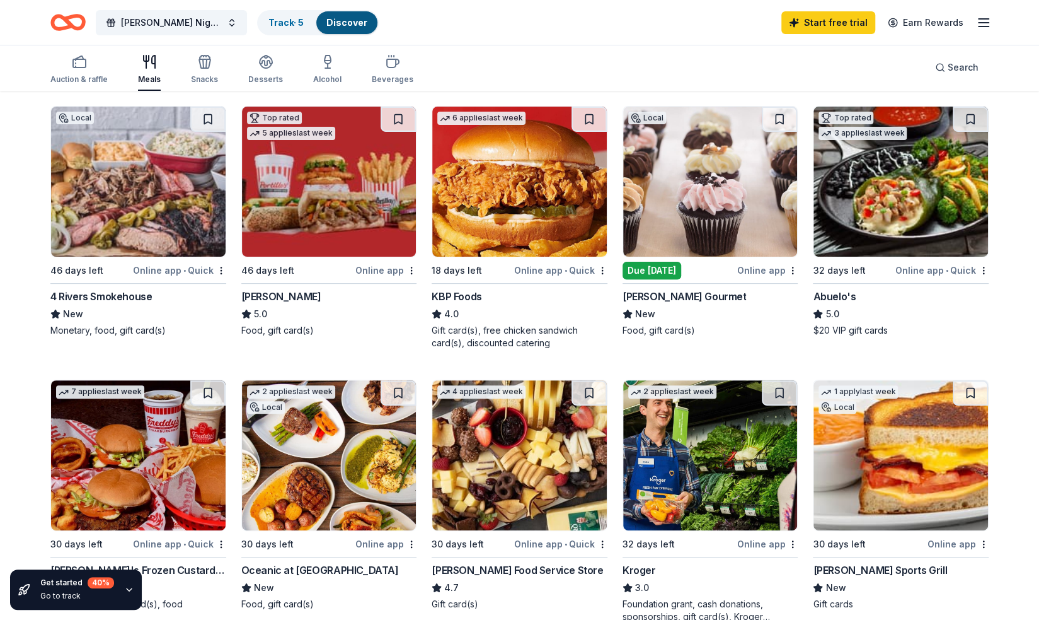
click at [768, 233] on img at bounding box center [710, 182] width 175 height 150
click at [548, 187] on img at bounding box center [519, 182] width 175 height 150
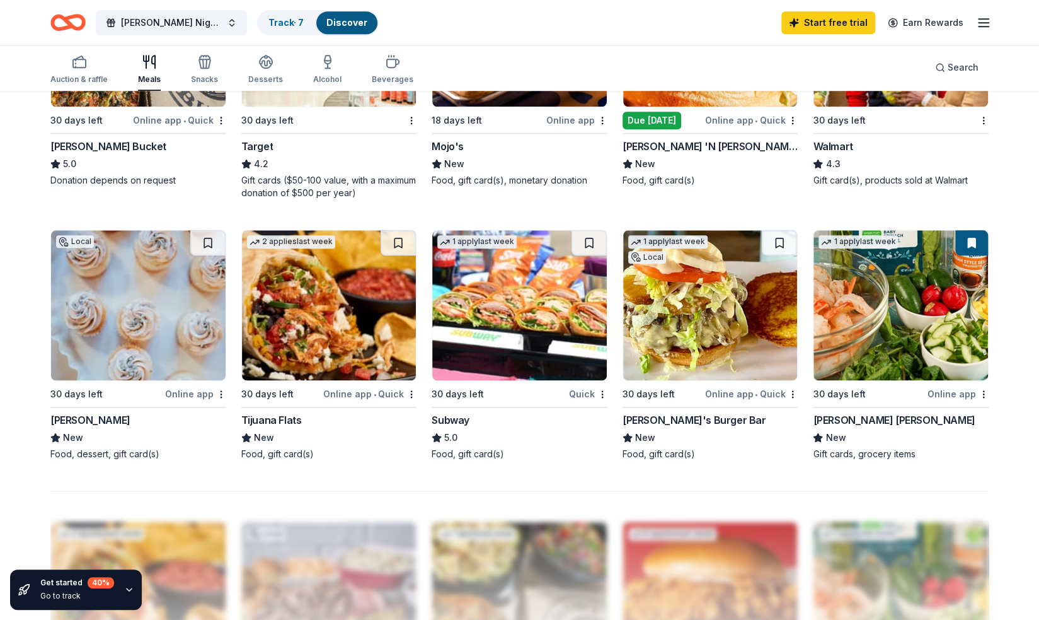
scroll to position [819, 0]
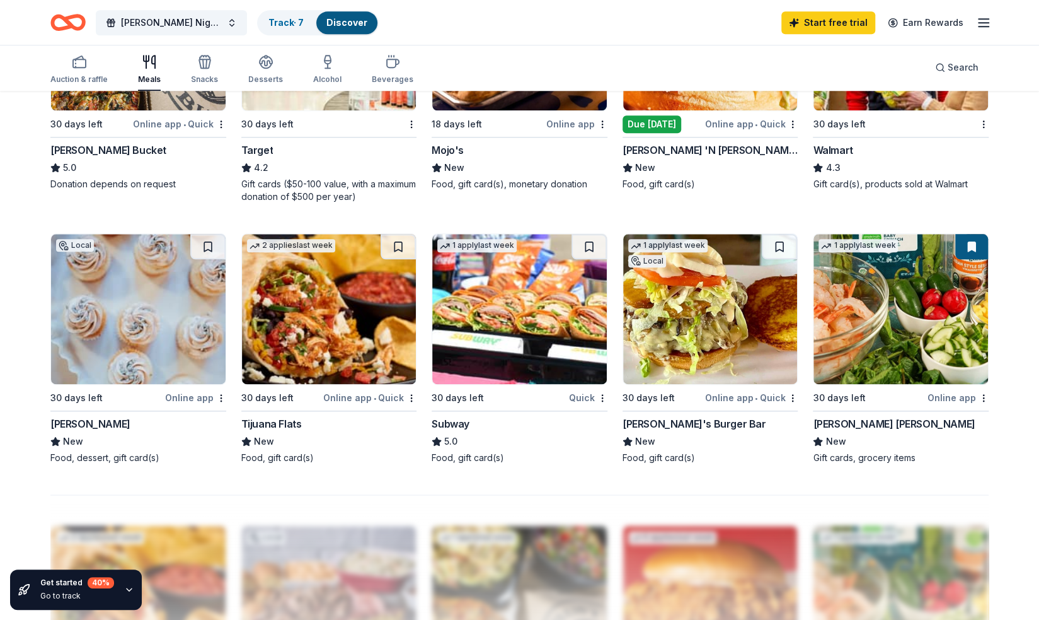
click at [526, 309] on img at bounding box center [519, 309] width 175 height 150
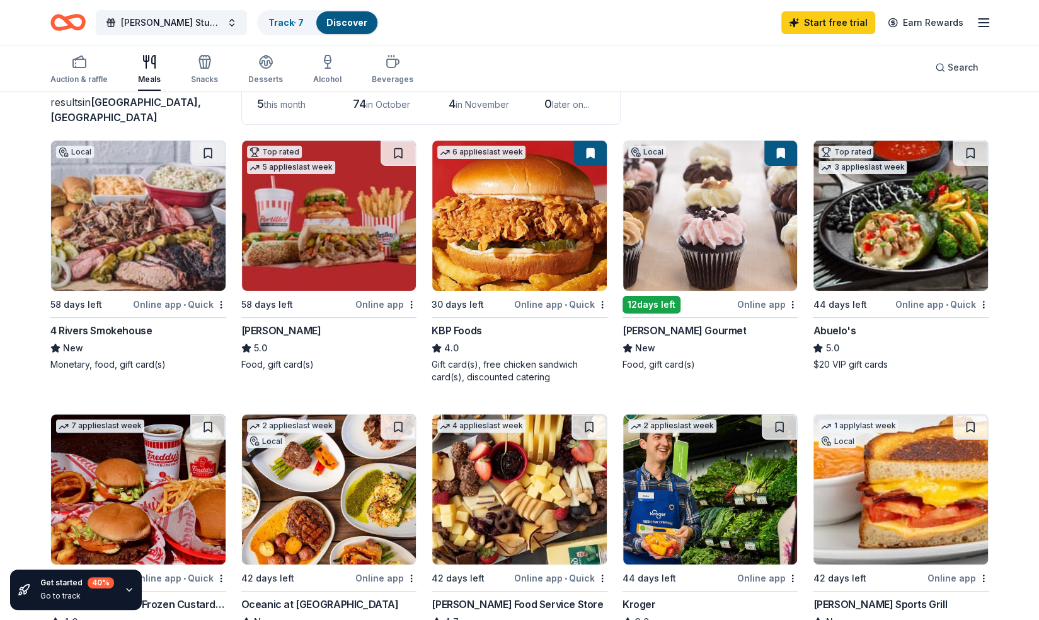
scroll to position [63, 0]
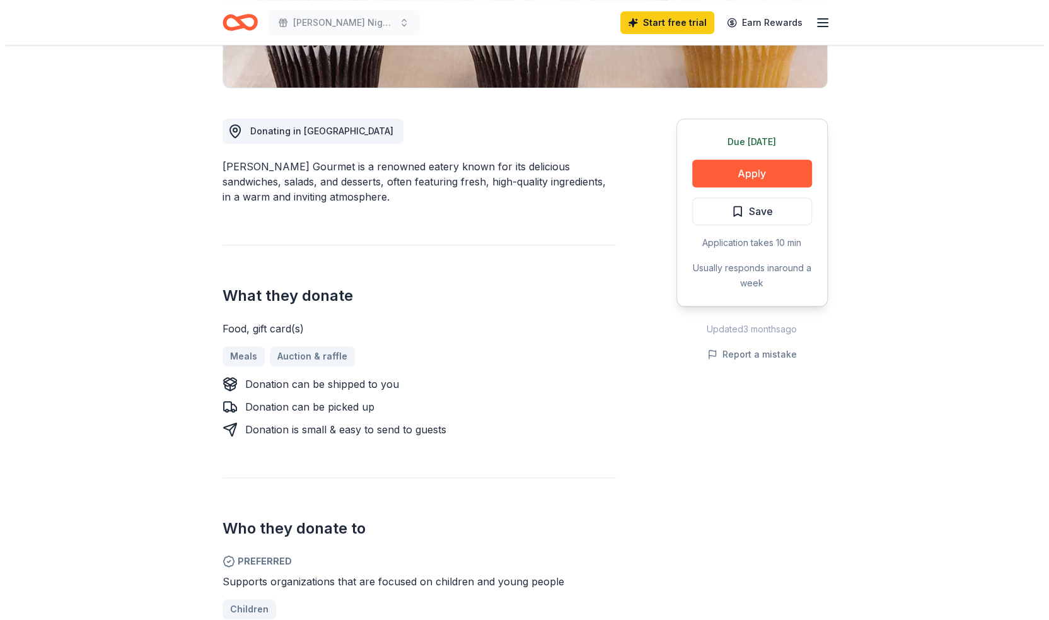
scroll to position [315, 0]
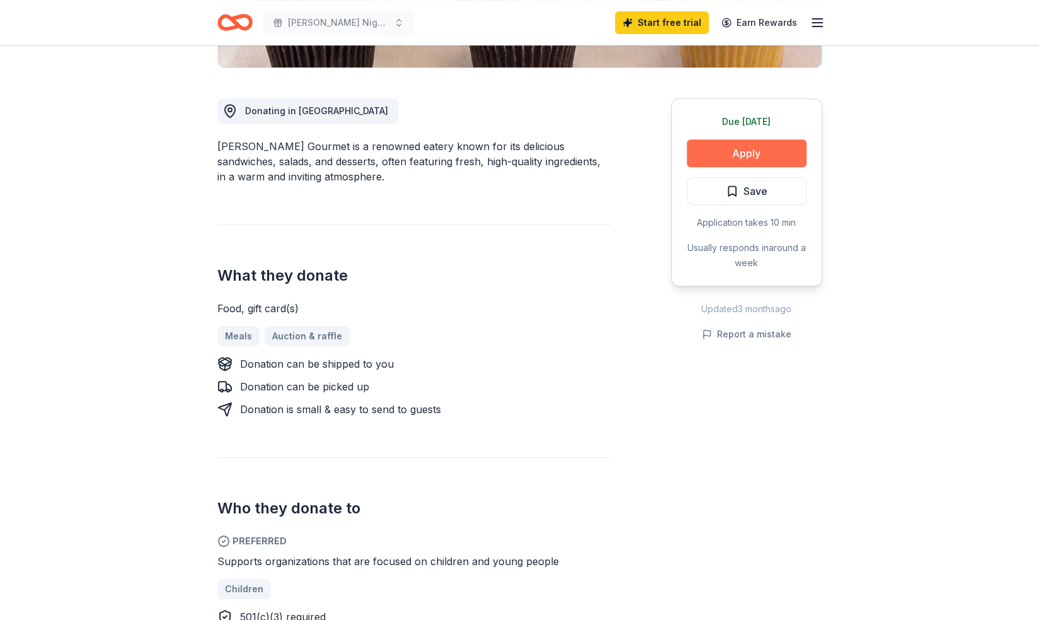
click at [780, 159] on button "Apply" at bounding box center [747, 153] width 120 height 28
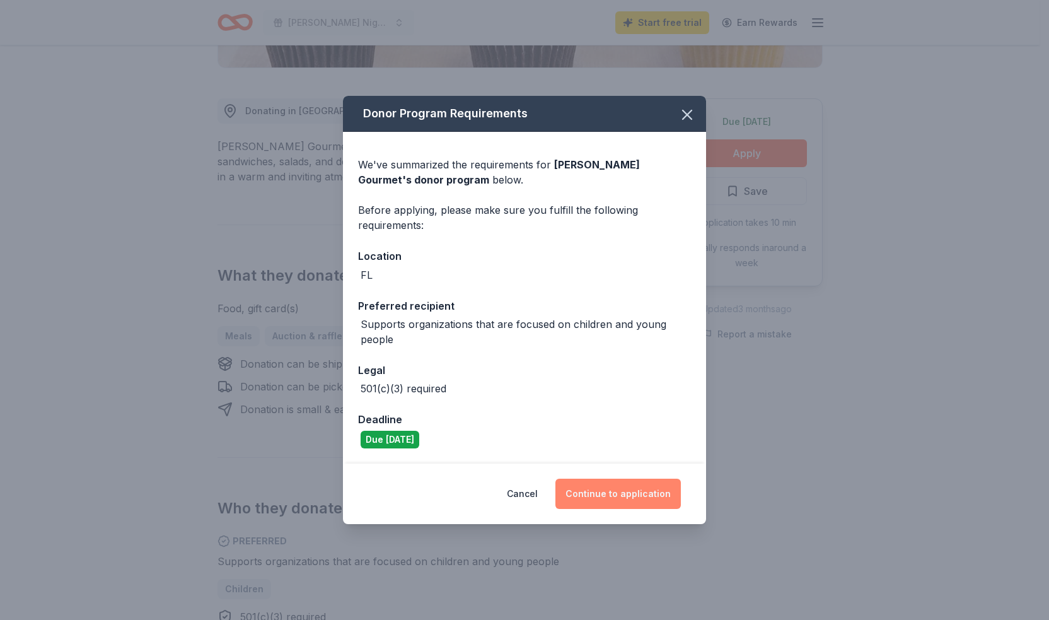
click at [627, 494] on button "Continue to application" at bounding box center [617, 493] width 125 height 30
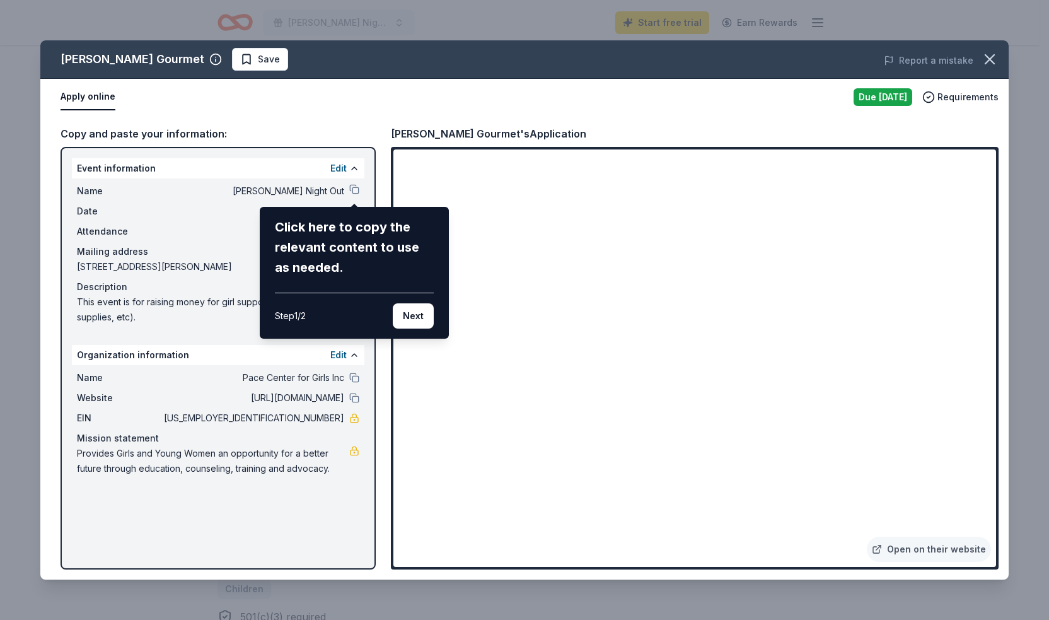
click at [335, 192] on div "Wright's Gourmet Save Report a mistake Apply online Due today Requirements Copy…" at bounding box center [524, 309] width 968 height 539
click at [346, 185] on div "Wright's Gourmet Save Report a mistake Apply online Due today Requirements Copy…" at bounding box center [524, 309] width 968 height 539
click at [338, 170] on div "Wright's Gourmet Save Report a mistake Apply online Due today Requirements Copy…" at bounding box center [524, 309] width 968 height 539
click at [398, 318] on button "Next" at bounding box center [413, 315] width 41 height 25
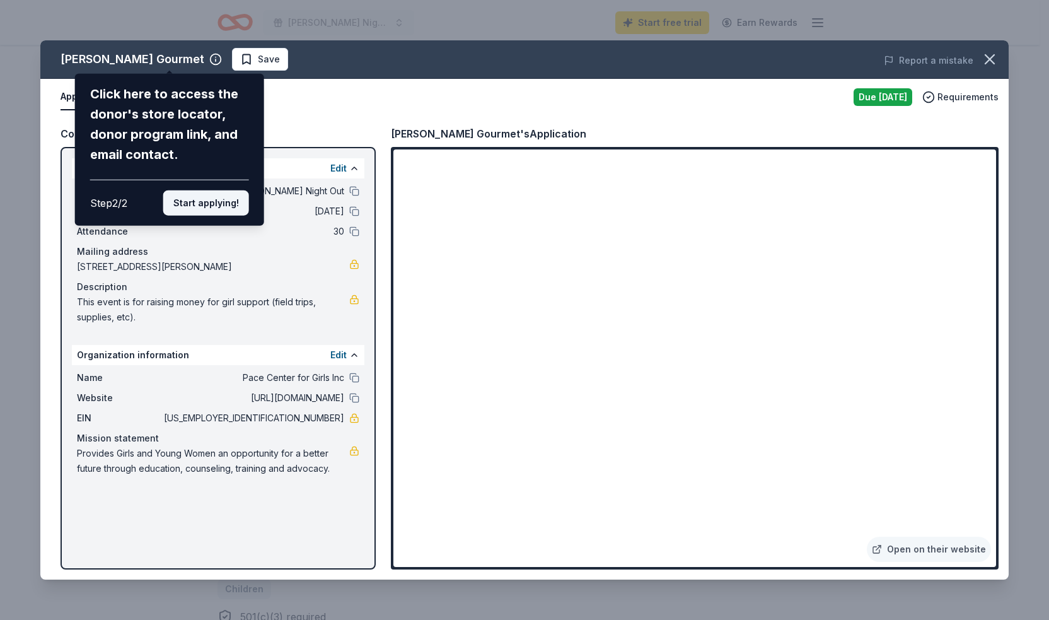
click at [228, 204] on button "Start applying!" at bounding box center [206, 202] width 86 height 25
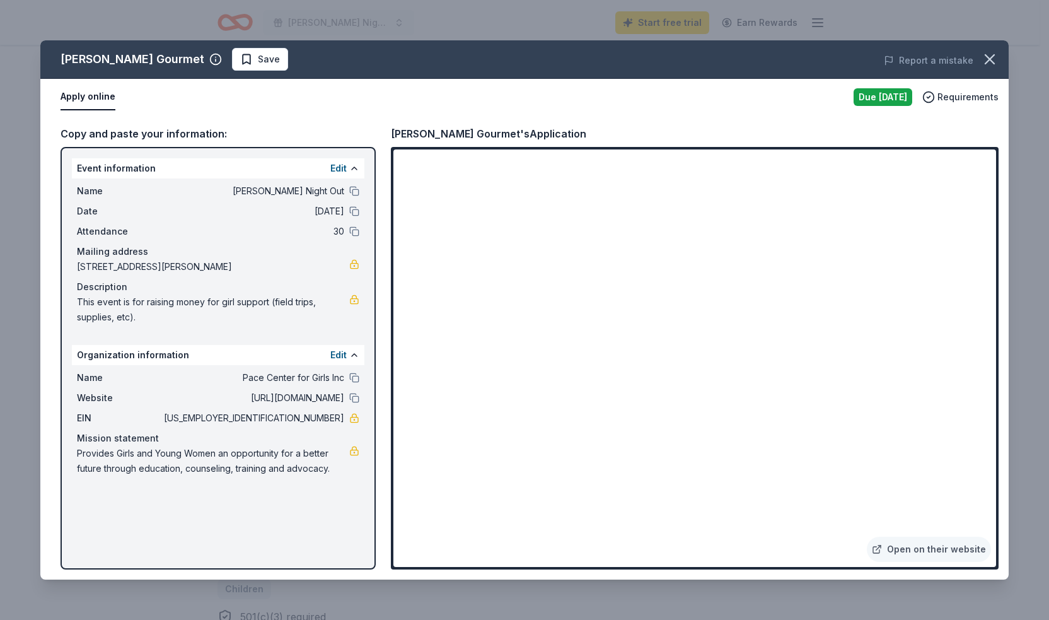
click at [340, 170] on div "Wright's Gourmet Save Report a mistake Apply online Due today Requirements Copy…" at bounding box center [524, 309] width 968 height 539
click at [337, 166] on div "Wright's Gourmet Save Report a mistake Apply online Due today Requirements Copy…" at bounding box center [524, 309] width 968 height 539
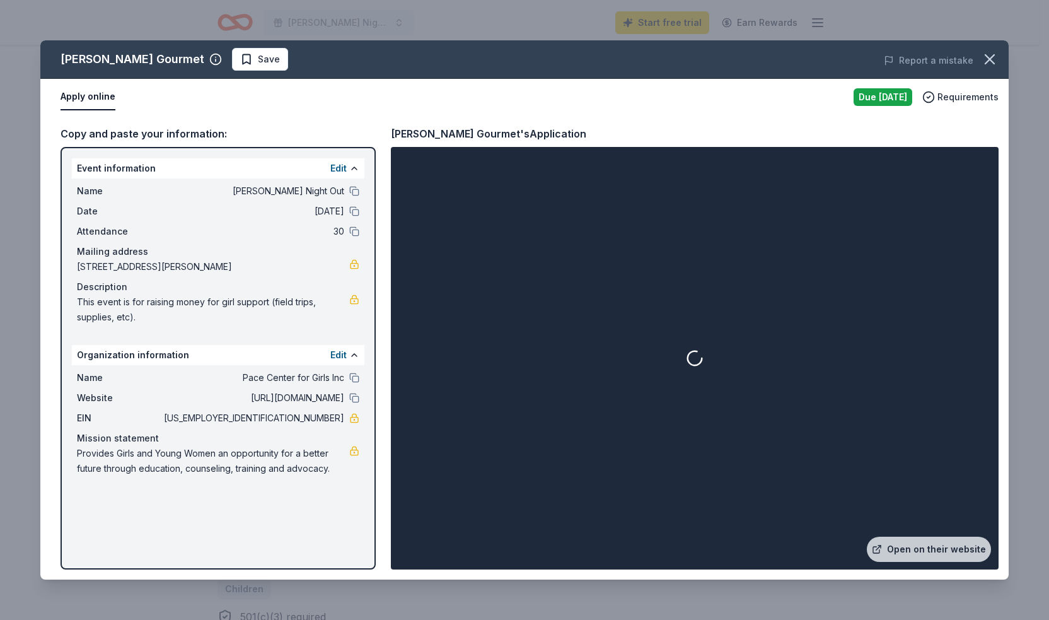
click at [339, 167] on button "Edit" at bounding box center [338, 168] width 16 height 15
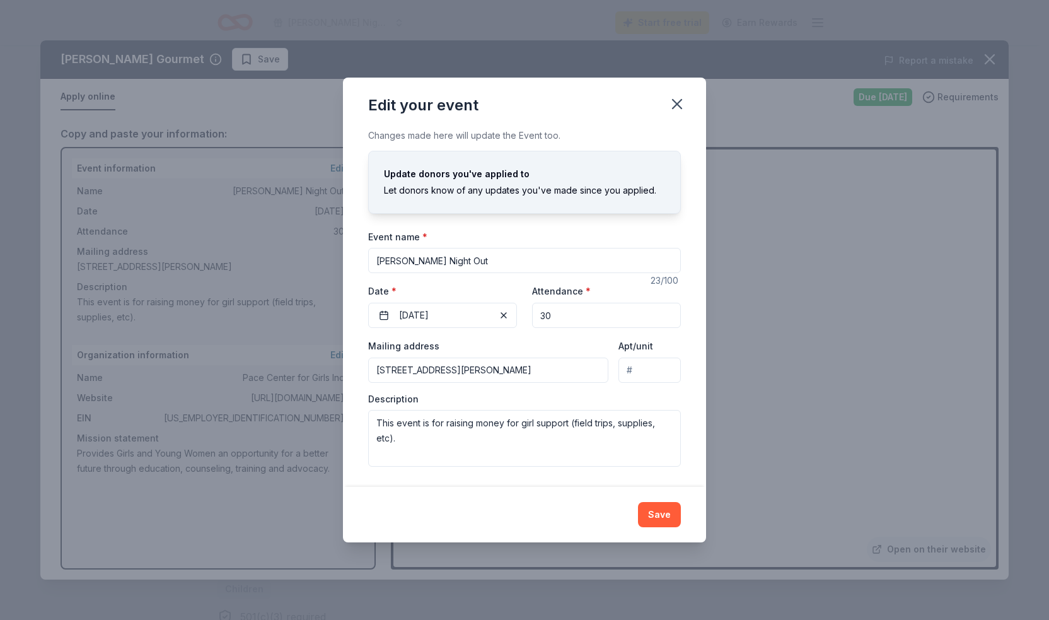
drag, startPoint x: 500, startPoint y: 261, endPoint x: 444, endPoint y: 258, distance: 56.2
click at [444, 258] on input "Pace Hernando Night Out" at bounding box center [524, 260] width 313 height 25
type input "[PERSON_NAME] Student Support Fundraiser"
click at [376, 422] on textarea "This event is for raising money for girl support (field trips, supplies, etc)." at bounding box center [524, 438] width 313 height 57
paste textarea "The Pace Center for Girls is a Florida-based, non-residential, gender-specific …"
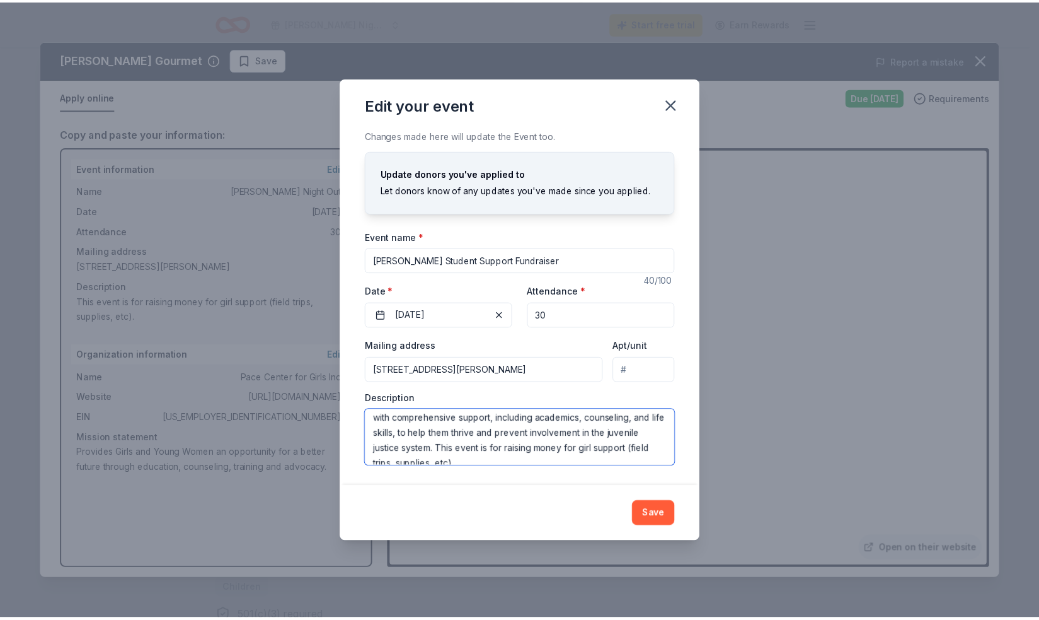
scroll to position [45, 0]
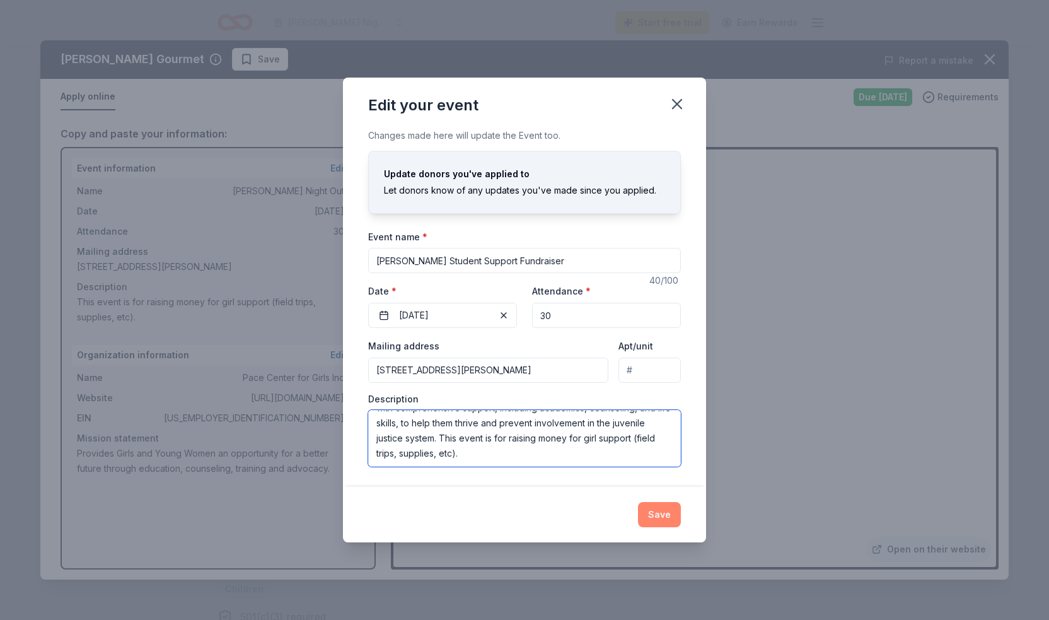
type textarea "The Pace Center for Girls is a Florida-based, non-residential, gender-specific …"
click at [667, 519] on button "Save" at bounding box center [659, 514] width 43 height 25
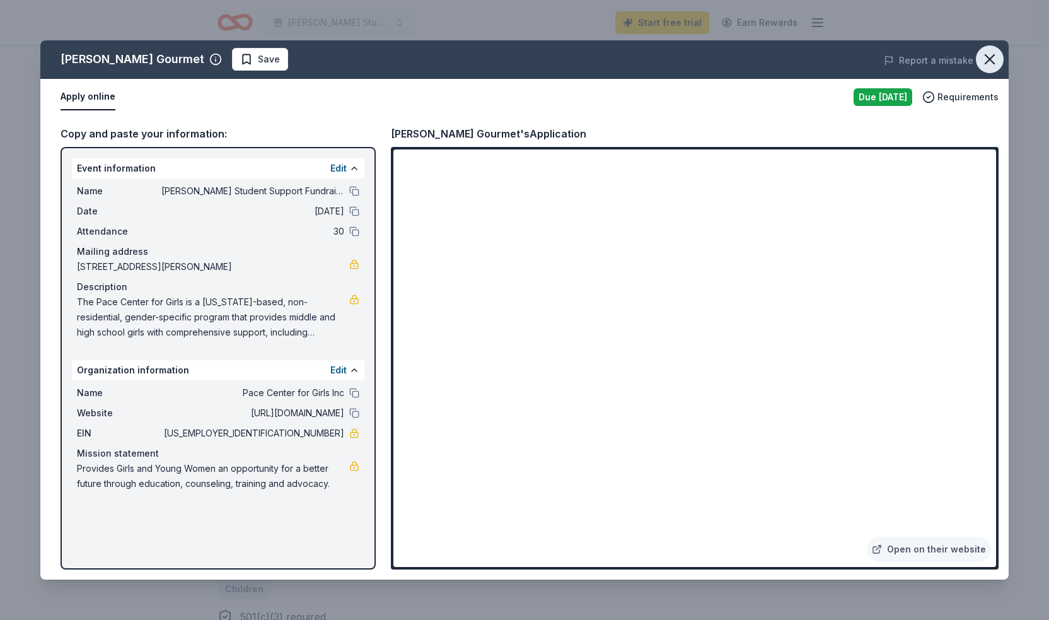
click at [998, 57] on button "button" at bounding box center [990, 59] width 28 height 28
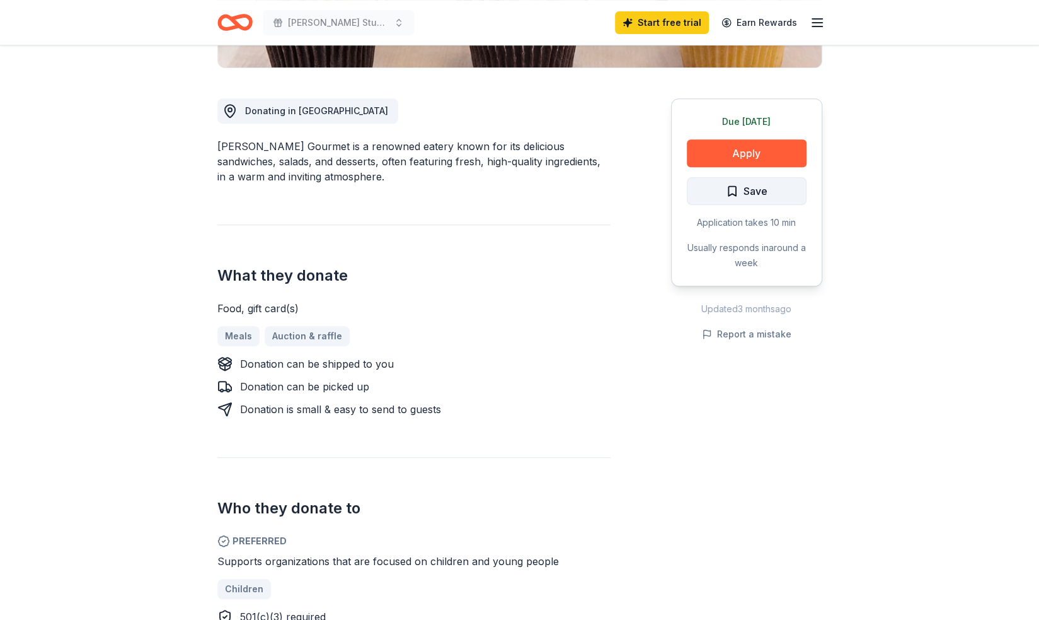
click at [777, 183] on button "Save" at bounding box center [747, 191] width 120 height 28
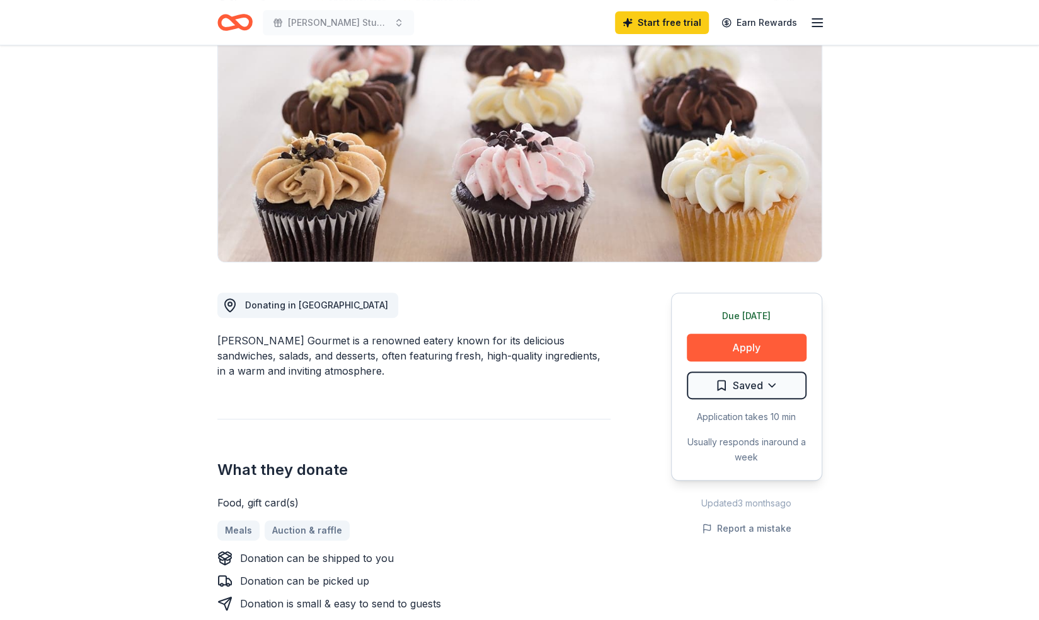
scroll to position [0, 0]
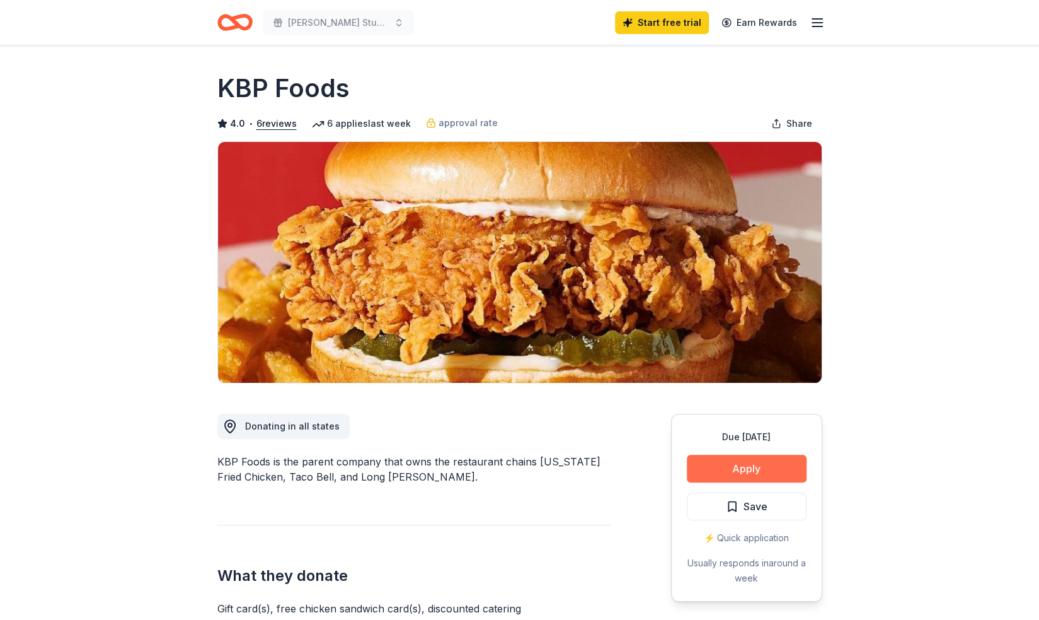
click at [762, 467] on button "Apply" at bounding box center [747, 468] width 120 height 28
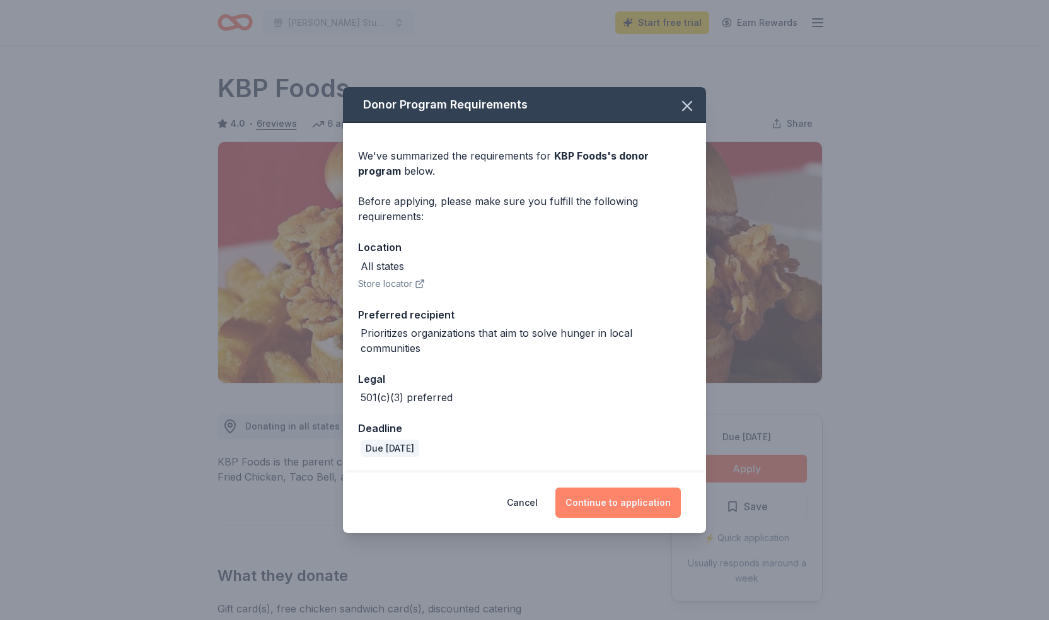
click at [632, 499] on button "Continue to application" at bounding box center [617, 502] width 125 height 30
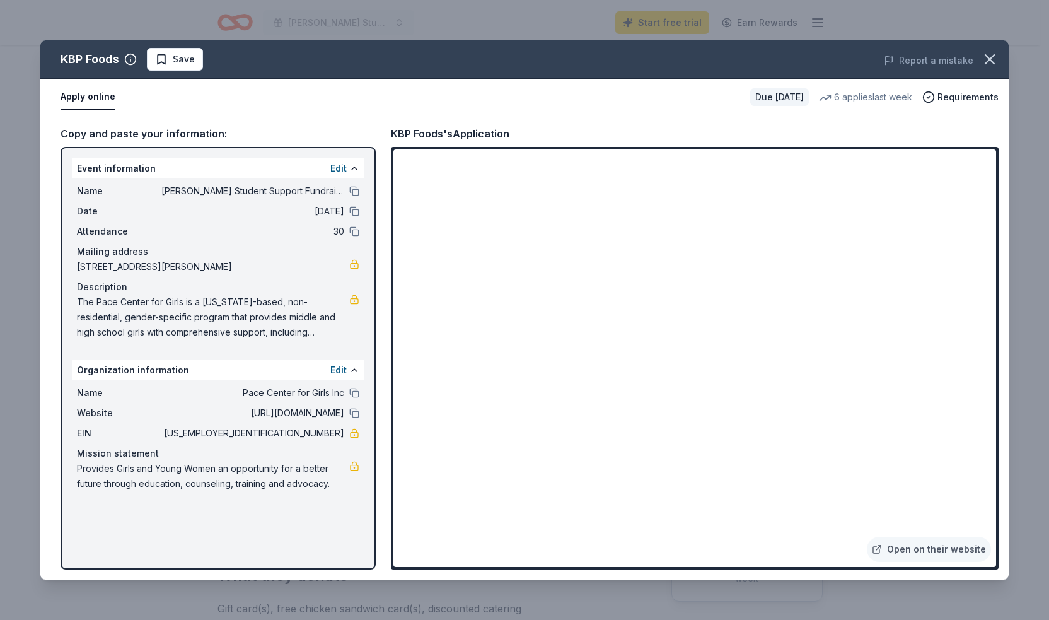
click at [347, 169] on div "Edit" at bounding box center [344, 168] width 29 height 15
click at [343, 169] on button "Edit" at bounding box center [338, 168] width 16 height 15
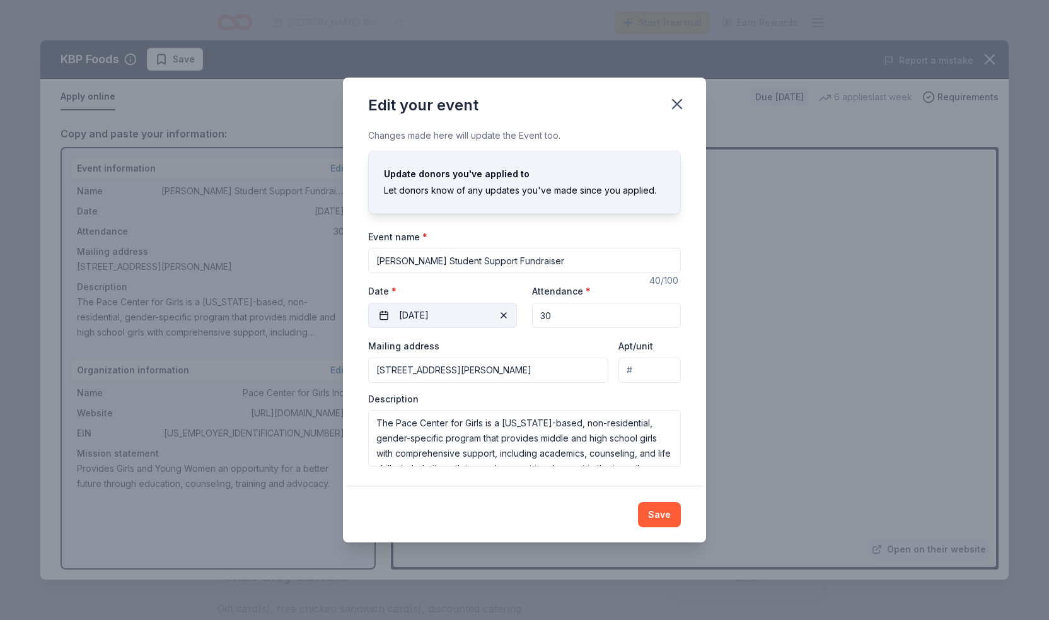
click at [460, 320] on button "[DATE]" at bounding box center [442, 315] width 149 height 25
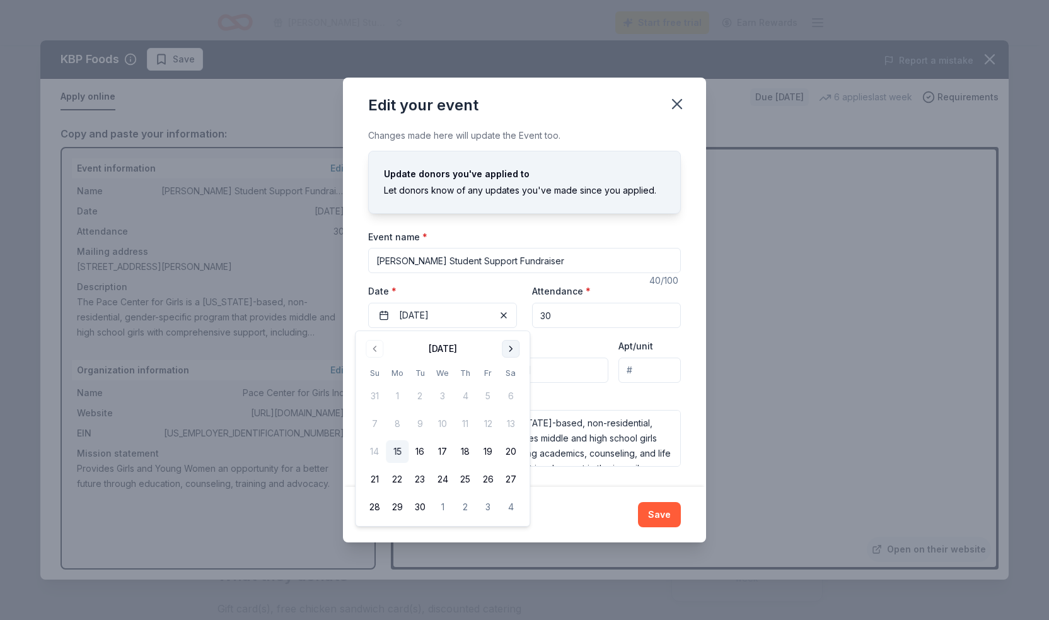
click at [504, 349] on button "Go to next month" at bounding box center [511, 349] width 18 height 18
click at [439, 509] on button "26" at bounding box center [442, 506] width 23 height 23
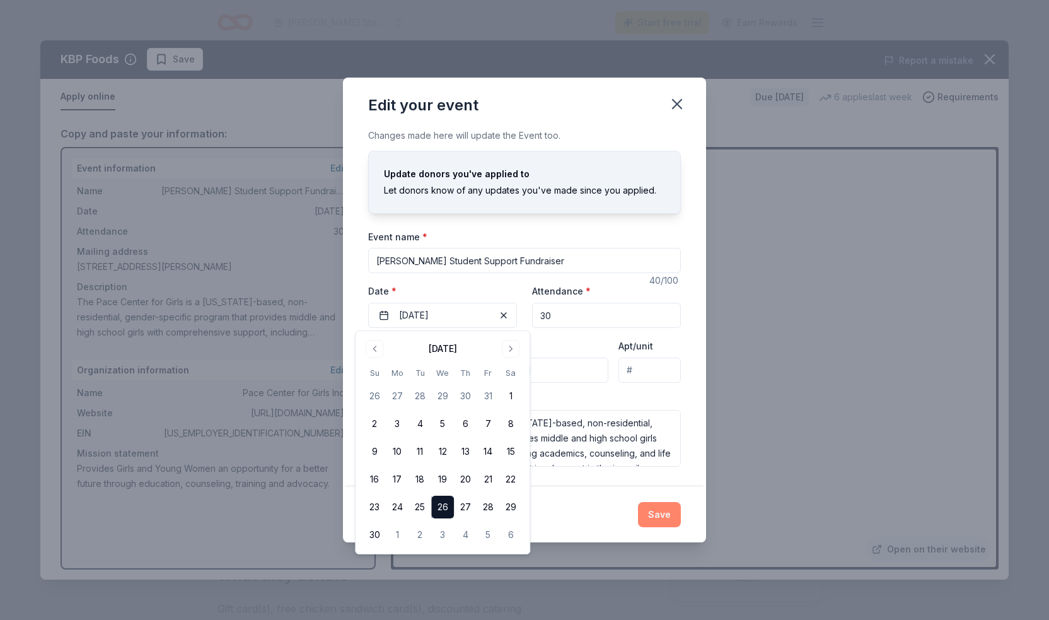
click at [649, 514] on button "Save" at bounding box center [659, 514] width 43 height 25
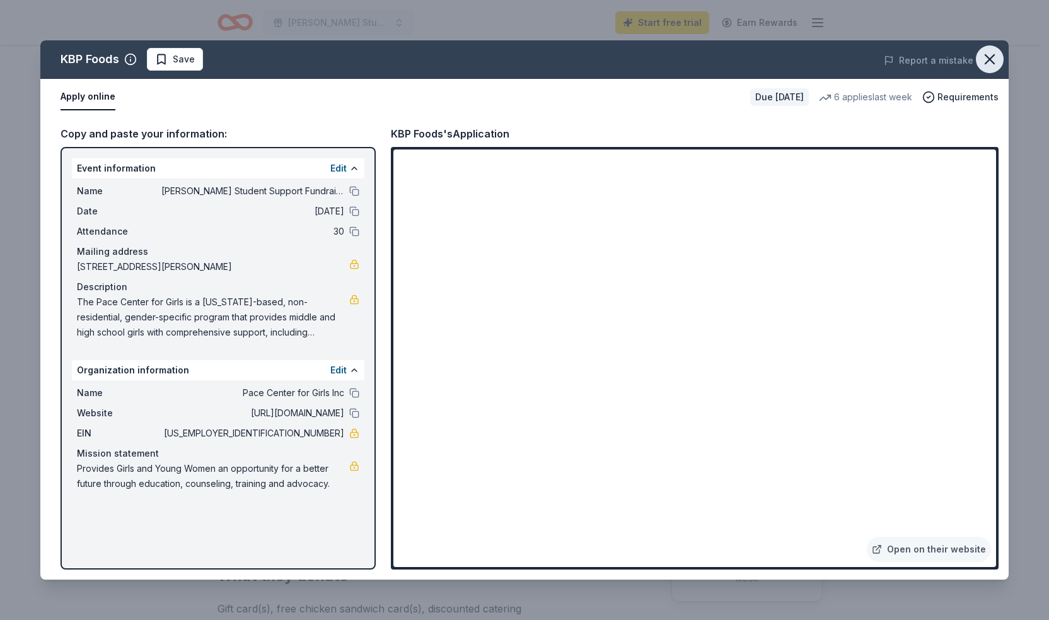
click at [986, 61] on icon "button" at bounding box center [990, 59] width 18 height 18
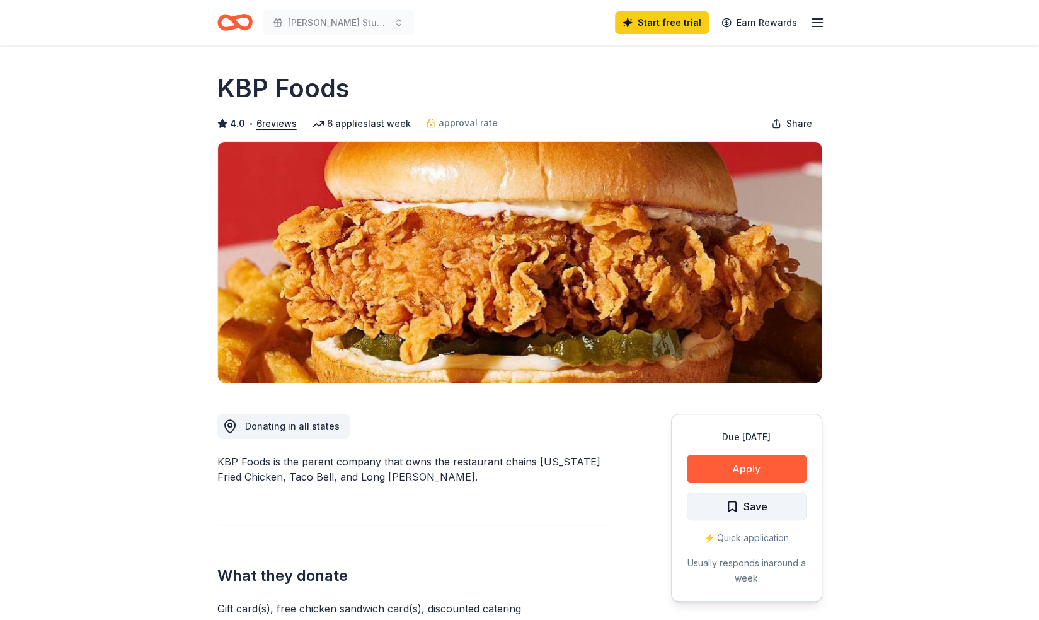
click at [761, 504] on span "Save" at bounding box center [756, 506] width 24 height 16
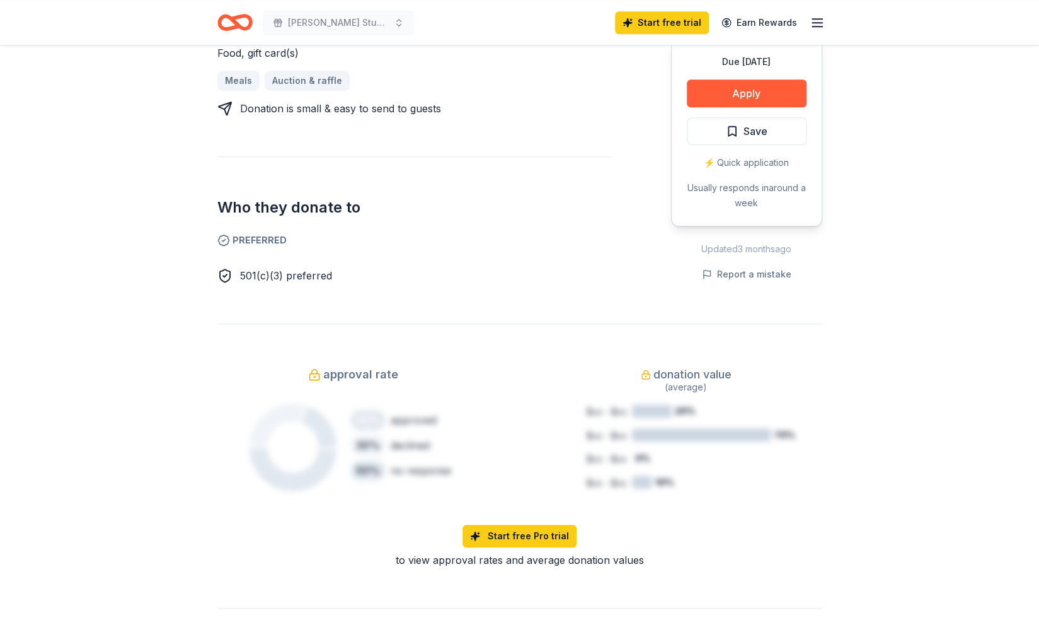
scroll to position [567, 0]
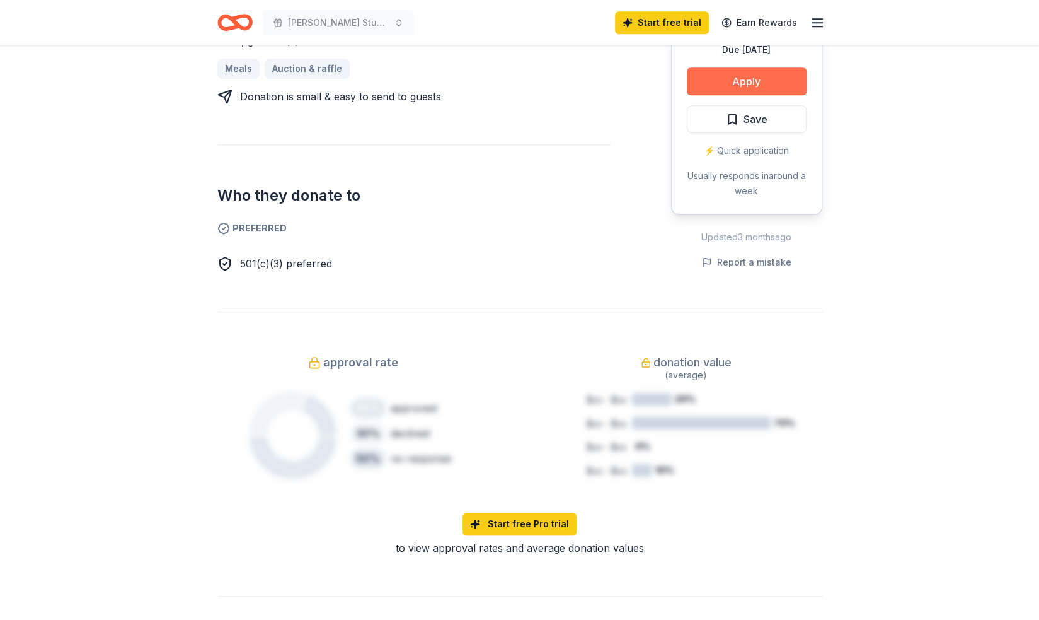
click at [750, 84] on button "Apply" at bounding box center [747, 81] width 120 height 28
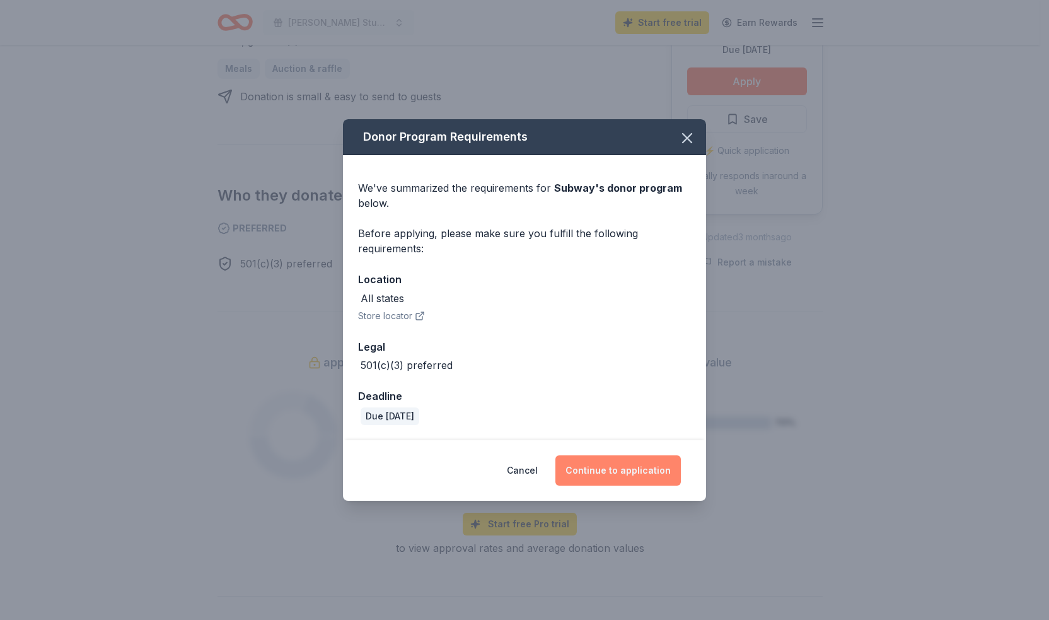
click at [639, 468] on button "Continue to application" at bounding box center [617, 470] width 125 height 30
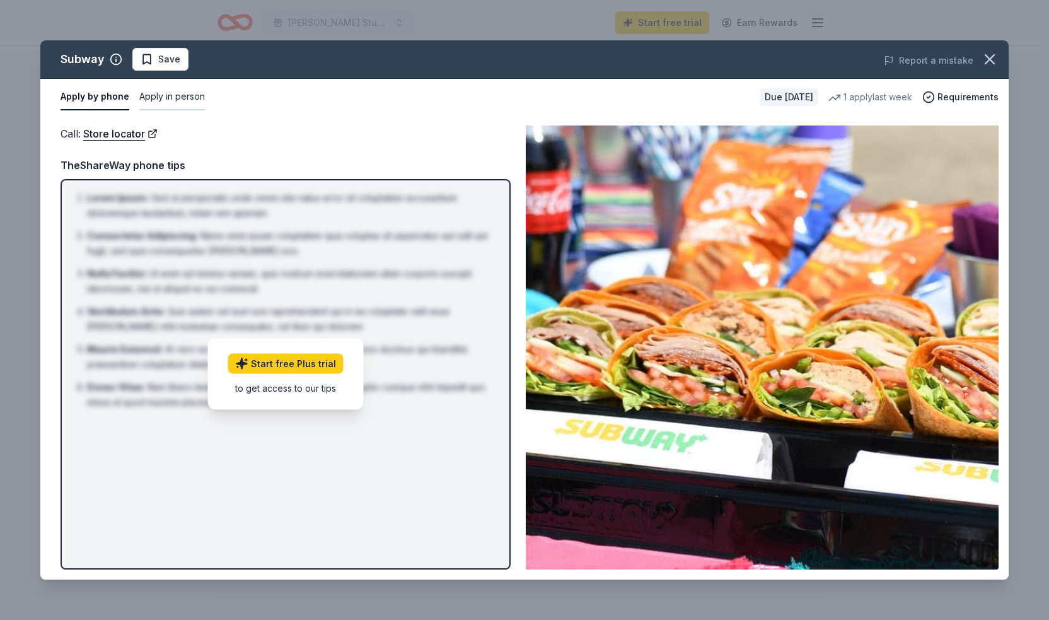
click at [192, 91] on button "Apply in person" at bounding box center [172, 97] width 66 height 26
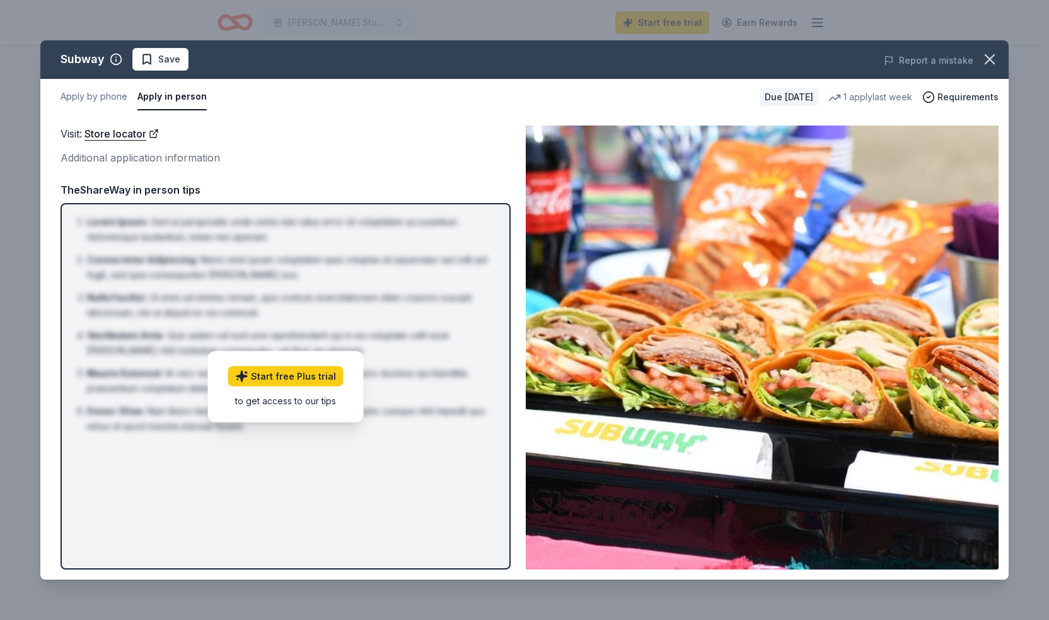
click at [130, 100] on div "Apply by phone Apply in person" at bounding box center [405, 97] width 689 height 26
click at [112, 96] on button "Apply by phone" at bounding box center [94, 97] width 67 height 26
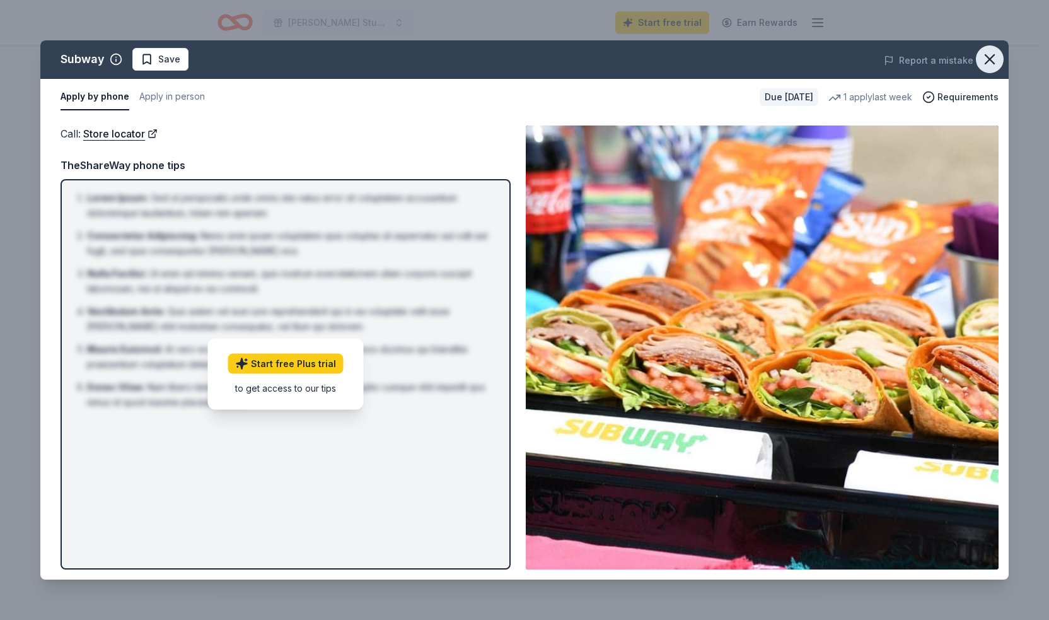
click at [988, 61] on icon "button" at bounding box center [990, 59] width 18 height 18
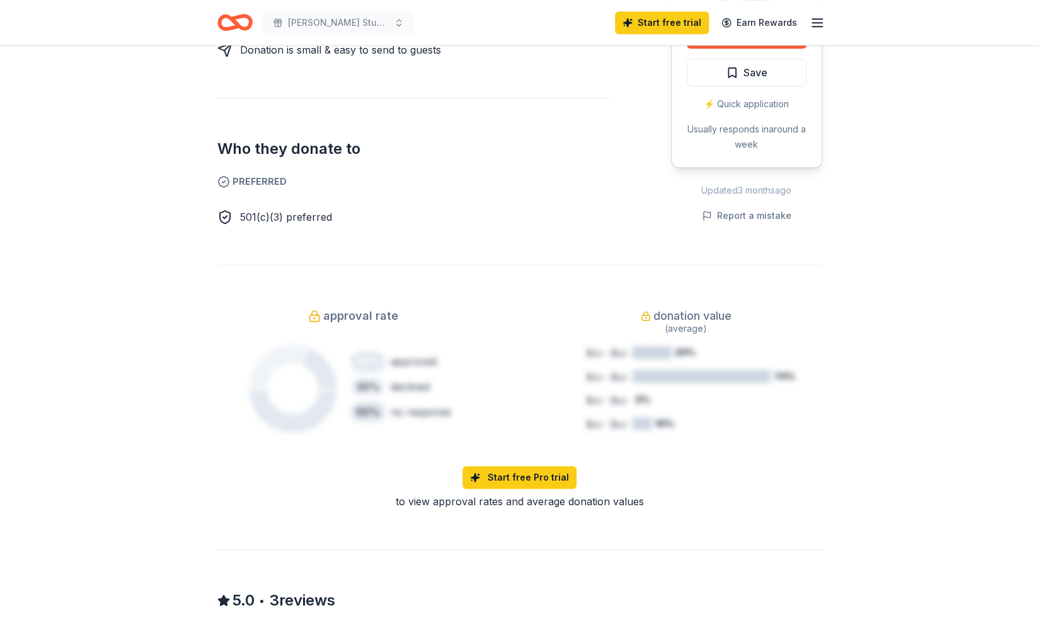
scroll to position [630, 0]
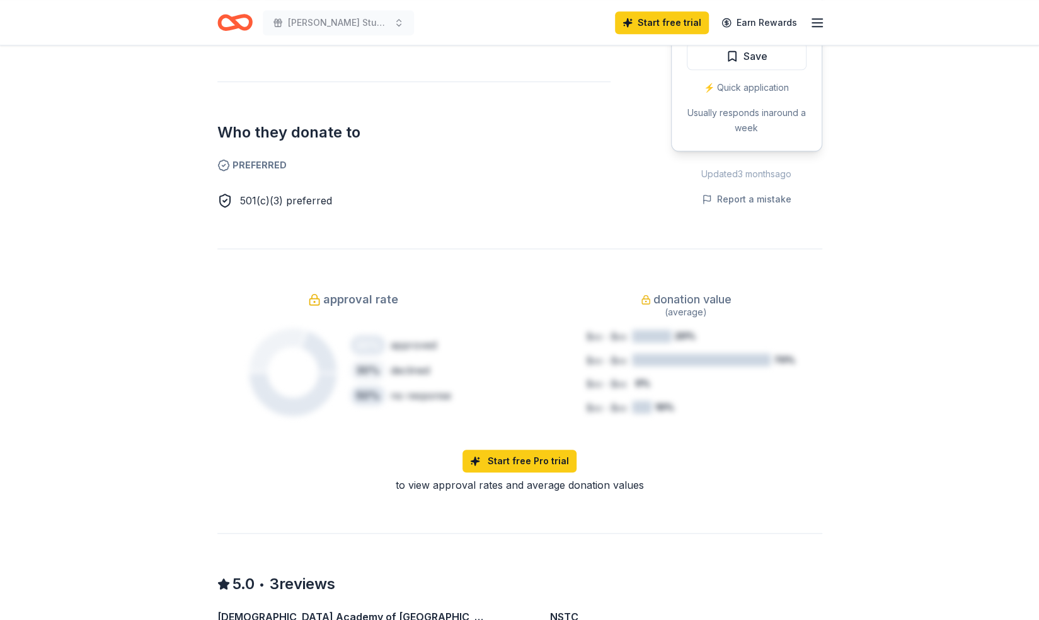
click at [930, 299] on div "Due in 42 days Share Subway 5.0 • 3 reviews 1 apply last week approval rate don…" at bounding box center [519, 344] width 1039 height 1859
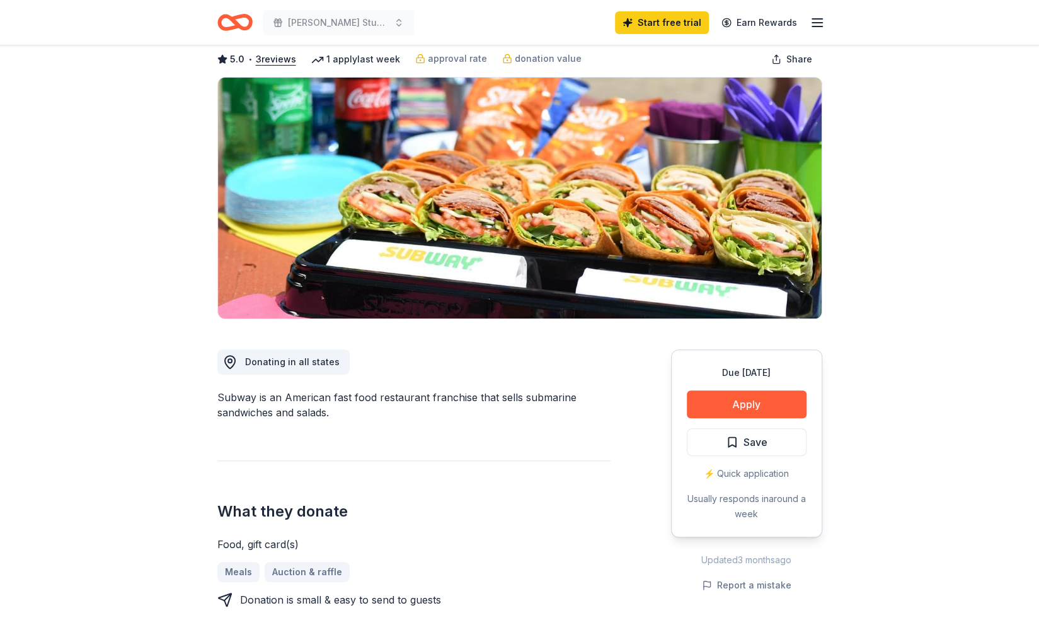
scroll to position [0, 0]
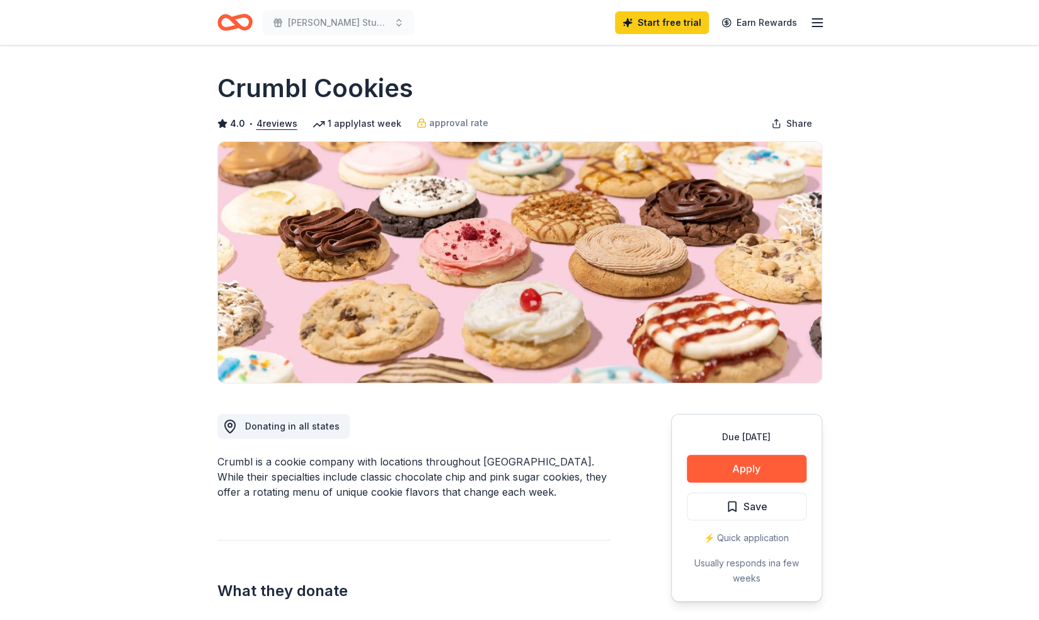
click at [238, 20] on icon "Home" at bounding box center [234, 23] width 35 height 30
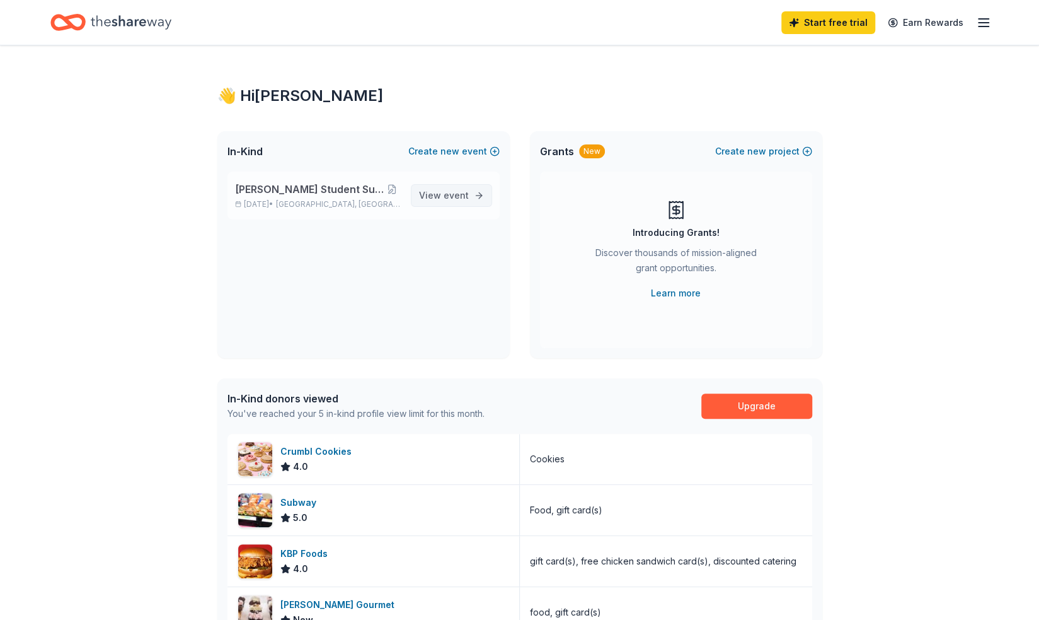
click at [462, 198] on span "event" at bounding box center [456, 195] width 25 height 11
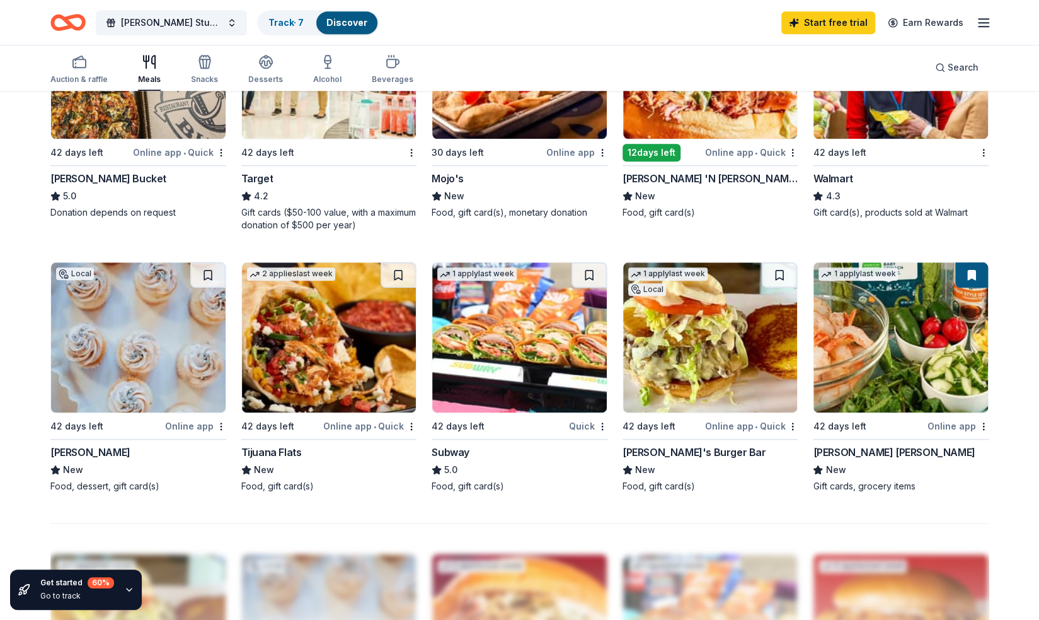
scroll to position [819, 0]
